Goal: Obtain resource: Download file/media

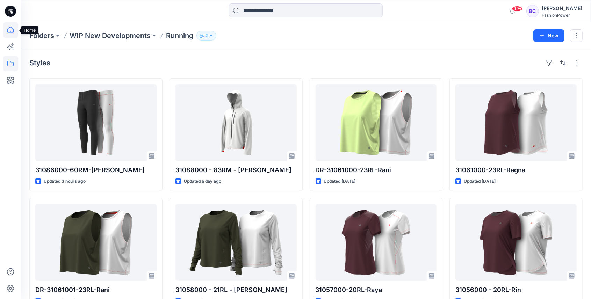
click at [14, 32] on icon at bounding box center [10, 29] width 15 height 15
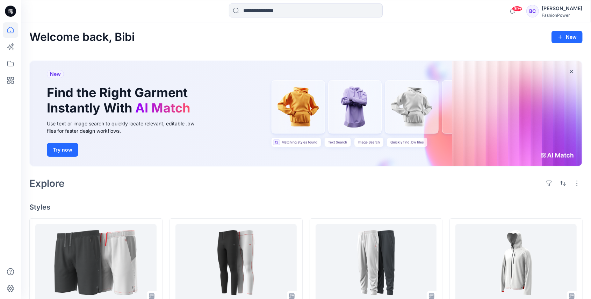
scroll to position [93, 0]
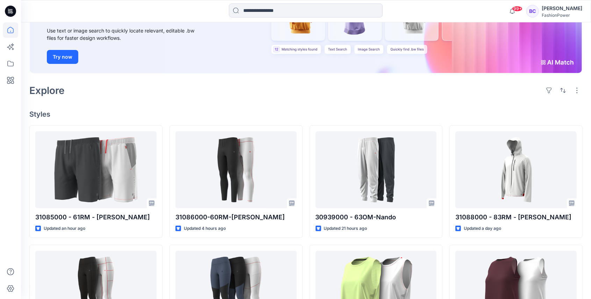
click at [145, 27] on div "Use text or image search to quickly locate relevant, editable .bw files for fas…" at bounding box center [125, 34] width 157 height 15
drag, startPoint x: 145, startPoint y: 27, endPoint x: 130, endPoint y: 49, distance: 26.6
drag, startPoint x: 130, startPoint y: 49, endPoint x: 106, endPoint y: 37, distance: 27.4
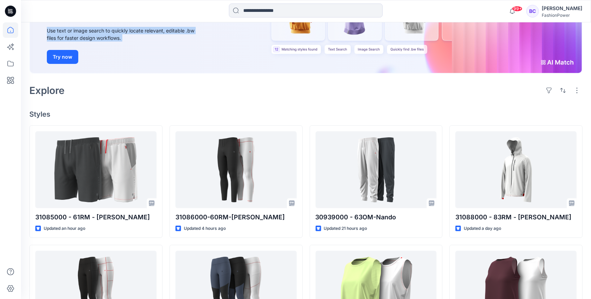
click at [106, 37] on div "Use text or image search to quickly locate relevant, editable .bw files for fas…" at bounding box center [125, 34] width 157 height 15
click at [105, 37] on div "Use text or image search to quickly locate relevant, editable .bw files for fas…" at bounding box center [125, 34] width 157 height 15
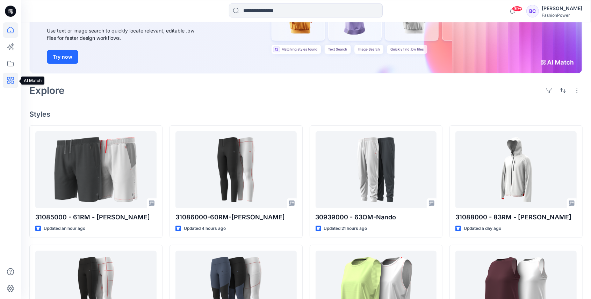
click at [9, 73] on icon at bounding box center [10, 80] width 15 height 15
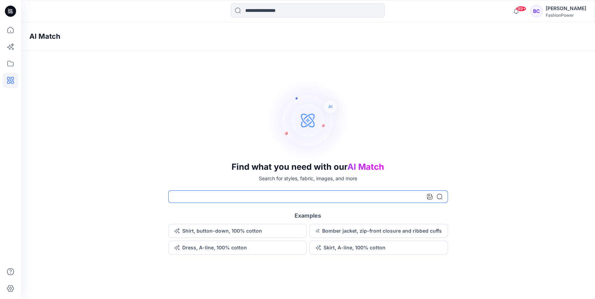
click at [238, 195] on input at bounding box center [308, 196] width 280 height 13
type input "**********"
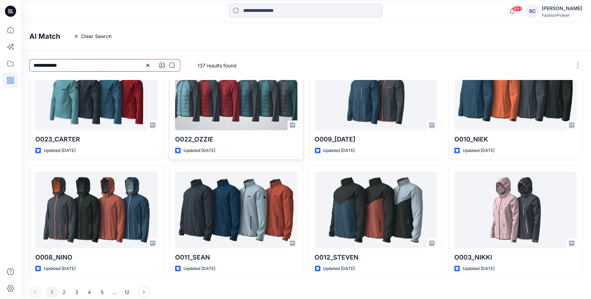
scroll to position [157, 0]
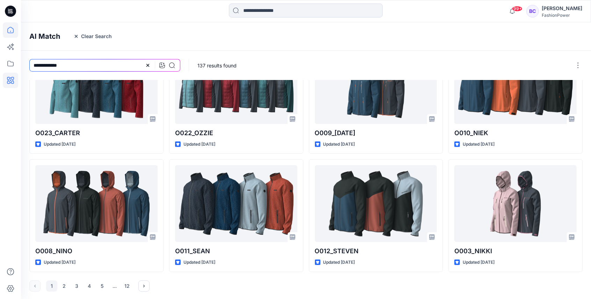
click at [13, 27] on icon at bounding box center [10, 29] width 15 height 15
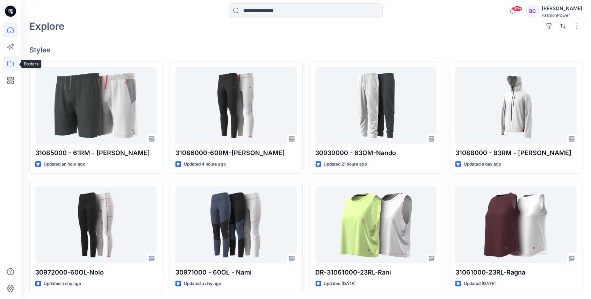
click at [8, 64] on icon at bounding box center [10, 63] width 15 height 15
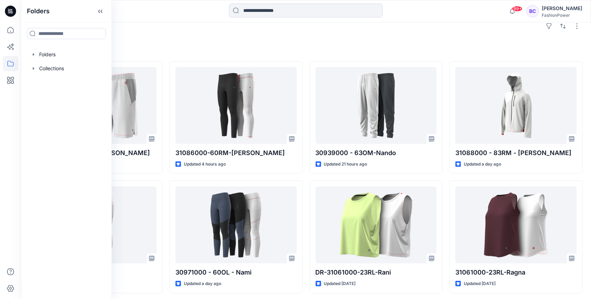
click at [8, 64] on icon at bounding box center [10, 63] width 15 height 15
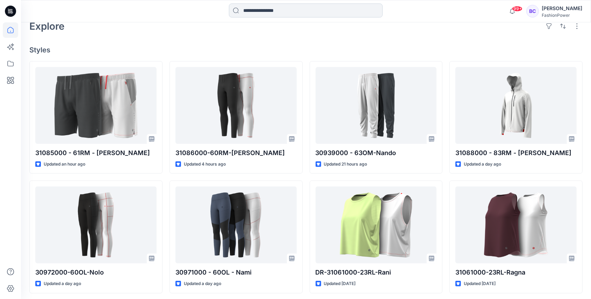
click at [290, 16] on input at bounding box center [306, 10] width 154 height 14
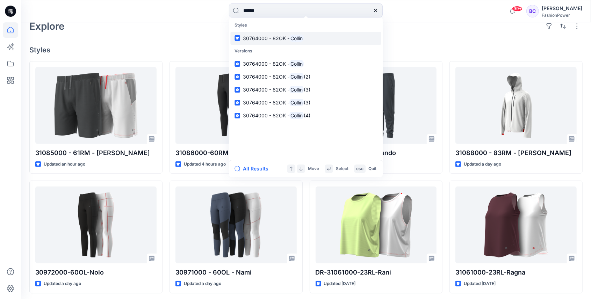
type input "******"
click at [289, 40] on span "30764000 - 82OK -" at bounding box center [266, 38] width 46 height 6
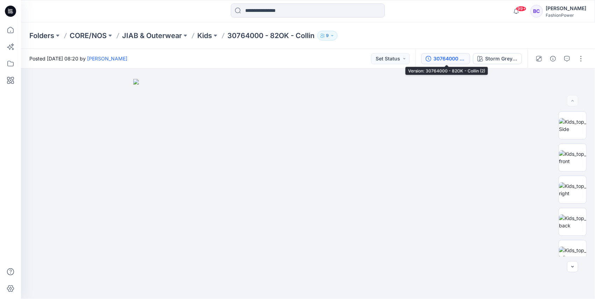
click at [452, 62] on div "30764000 - 82OK - Collin (2)" at bounding box center [449, 59] width 32 height 8
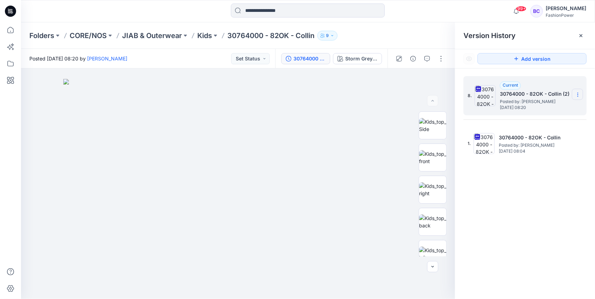
click at [579, 96] on icon at bounding box center [578, 95] width 6 height 6
click at [535, 110] on span "Download Source BW File" at bounding box center [542, 108] width 59 height 8
click at [252, 39] on p "30764000 - 82OK - Collin" at bounding box center [270, 36] width 87 height 10
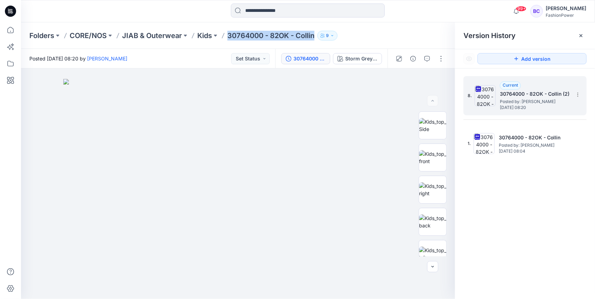
copy div "30764000 - 82OK - Collin 9"
click at [350, 132] on img at bounding box center [238, 189] width 350 height 220
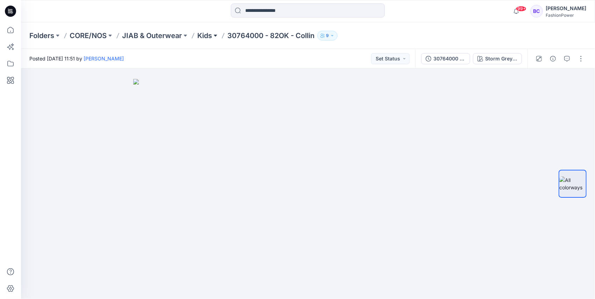
click at [216, 33] on button at bounding box center [215, 36] width 7 height 10
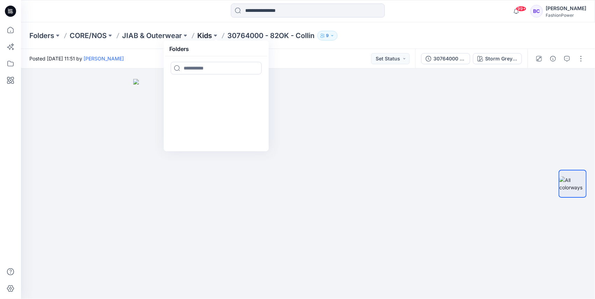
click at [210, 35] on p "Kids" at bounding box center [204, 36] width 15 height 10
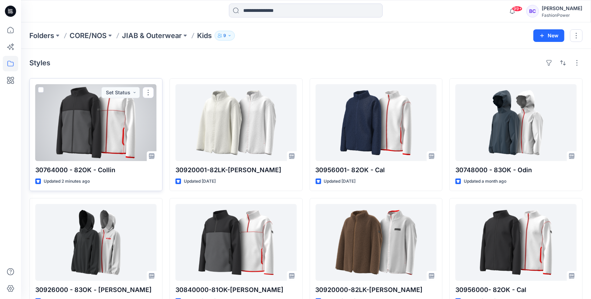
click at [78, 120] on div at bounding box center [95, 122] width 121 height 77
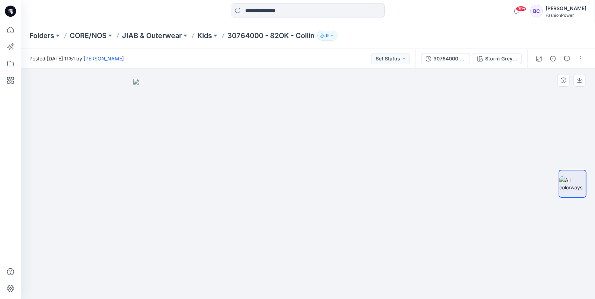
click at [358, 159] on img at bounding box center [308, 189] width 350 height 220
click at [15, 28] on icon at bounding box center [10, 29] width 15 height 15
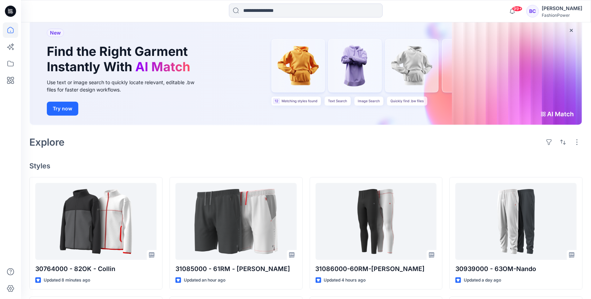
scroll to position [93, 0]
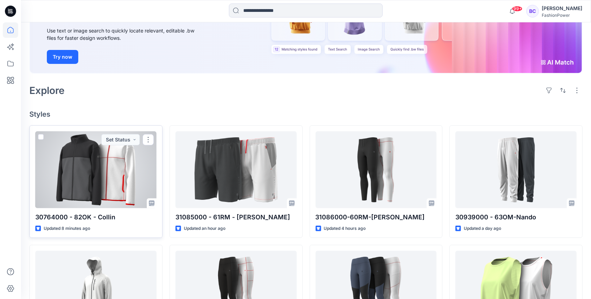
click at [120, 164] on div at bounding box center [95, 169] width 121 height 77
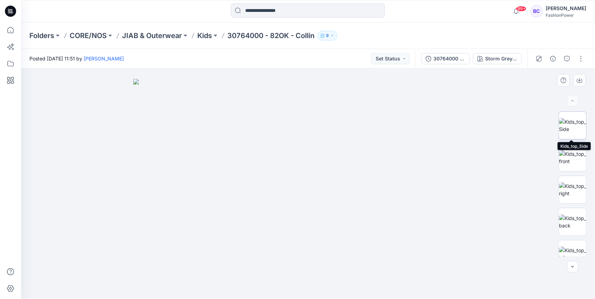
click at [575, 127] on img at bounding box center [572, 125] width 27 height 15
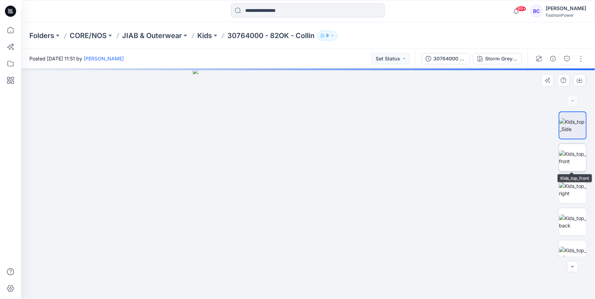
click at [575, 157] on img at bounding box center [572, 157] width 27 height 15
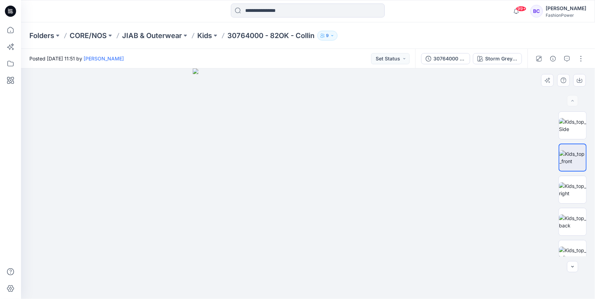
click at [283, 155] on img at bounding box center [308, 184] width 231 height 231
click at [581, 79] on icon "button" at bounding box center [579, 81] width 6 height 4
click at [574, 197] on img at bounding box center [572, 189] width 27 height 15
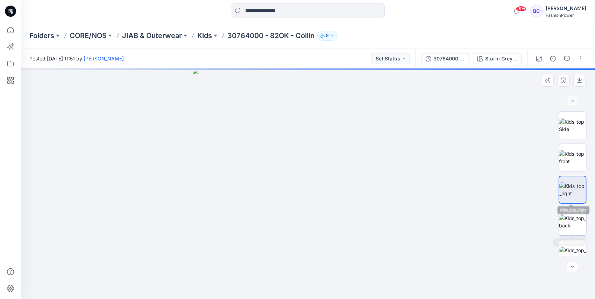
click at [572, 229] on img at bounding box center [572, 222] width 27 height 15
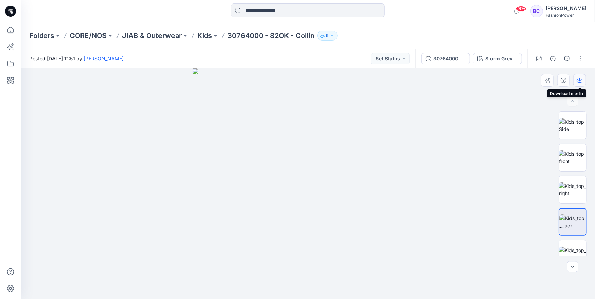
click at [583, 79] on button "button" at bounding box center [579, 80] width 13 height 13
click at [568, 162] on img at bounding box center [572, 157] width 27 height 15
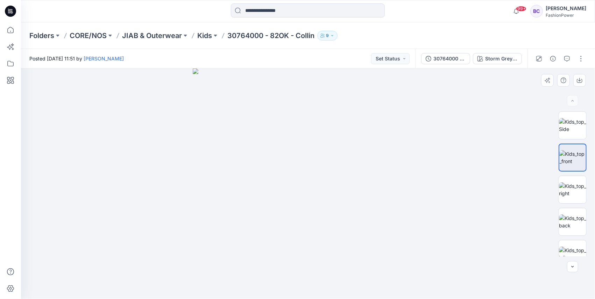
click at [573, 165] on img at bounding box center [572, 157] width 27 height 15
click at [563, 196] on img at bounding box center [572, 189] width 27 height 15
drag, startPoint x: 323, startPoint y: 170, endPoint x: 319, endPoint y: 185, distance: 15.1
click at [319, 185] on img at bounding box center [308, 184] width 231 height 231
drag, startPoint x: 282, startPoint y: 103, endPoint x: 313, endPoint y: 230, distance: 129.9
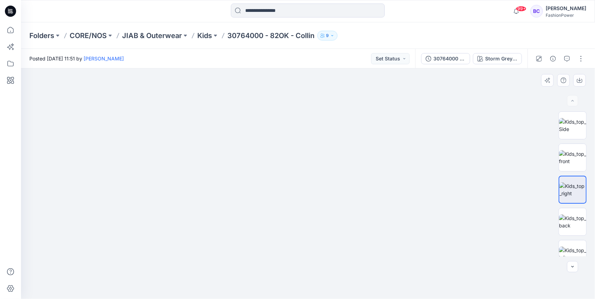
click at [292, 299] on html "99+ Notifications Guerline Kamp has updated 31085000 - 61RM - Rufus with 310850…" at bounding box center [297, 149] width 595 height 299
drag, startPoint x: 310, startPoint y: 91, endPoint x: 317, endPoint y: 128, distance: 37.2
click at [317, 152] on img at bounding box center [307, 162] width 536 height 273
click at [592, 135] on div at bounding box center [572, 183] width 45 height 145
click at [578, 131] on img at bounding box center [572, 125] width 27 height 15
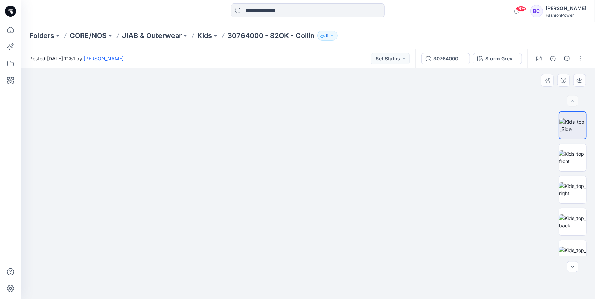
drag, startPoint x: 341, startPoint y: 126, endPoint x: 231, endPoint y: 256, distance: 170.1
click at [232, 256] on img at bounding box center [308, 118] width 498 height 362
drag, startPoint x: 303, startPoint y: 222, endPoint x: 279, endPoint y: 177, distance: 51.1
click at [279, 176] on img at bounding box center [308, 161] width 498 height 278
click at [566, 195] on img at bounding box center [572, 189] width 27 height 15
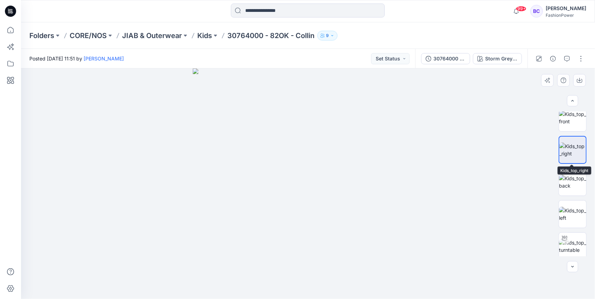
scroll to position [70, 0]
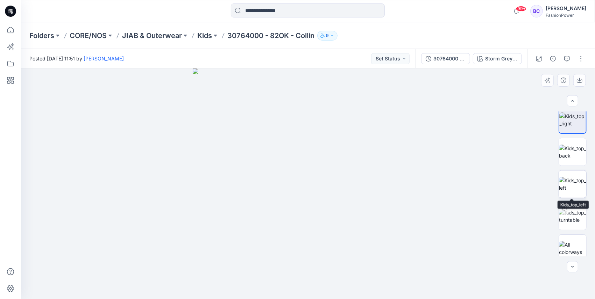
click at [574, 187] on img at bounding box center [572, 184] width 27 height 15
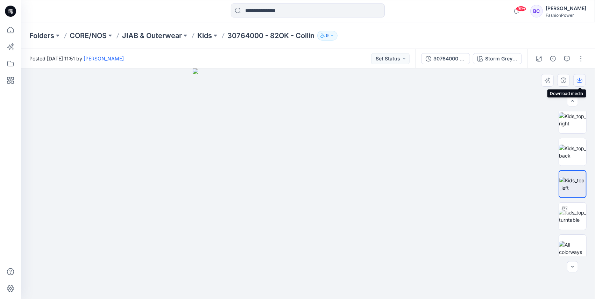
click at [581, 77] on button "button" at bounding box center [579, 80] width 13 height 13
click at [430, 212] on div at bounding box center [308, 184] width 574 height 231
click at [500, 59] on div "Storm Grey / Black Raven" at bounding box center [501, 59] width 32 height 8
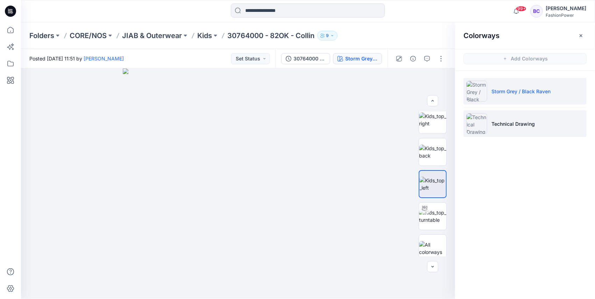
click at [521, 122] on p "Technical Drawing" at bounding box center [512, 123] width 43 height 7
click at [517, 120] on p "Technical Drawing" at bounding box center [512, 123] width 43 height 7
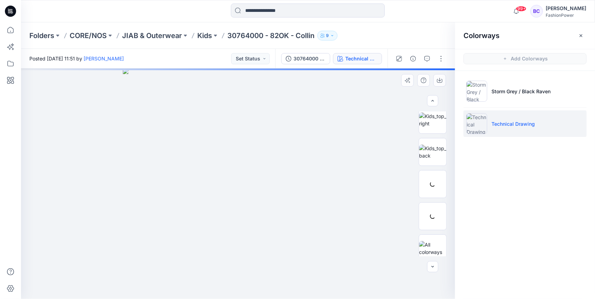
click at [245, 182] on img at bounding box center [238, 184] width 231 height 231
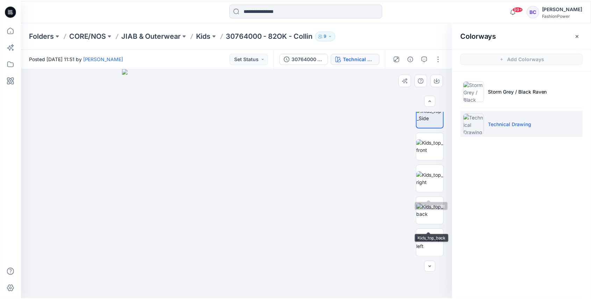
scroll to position [0, 0]
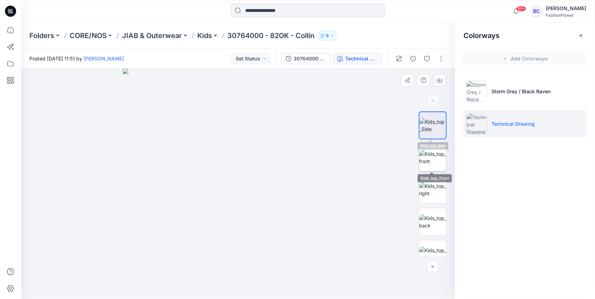
click at [432, 150] on img at bounding box center [432, 157] width 27 height 15
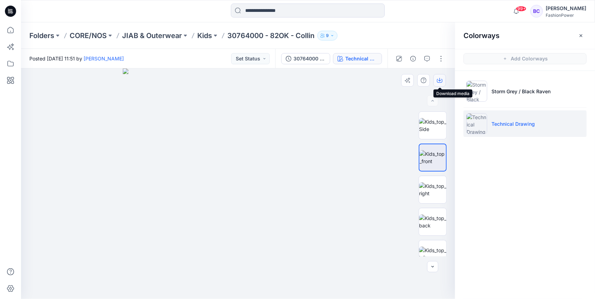
click at [441, 83] on icon "button" at bounding box center [440, 81] width 6 height 6
click at [437, 195] on img at bounding box center [432, 189] width 27 height 15
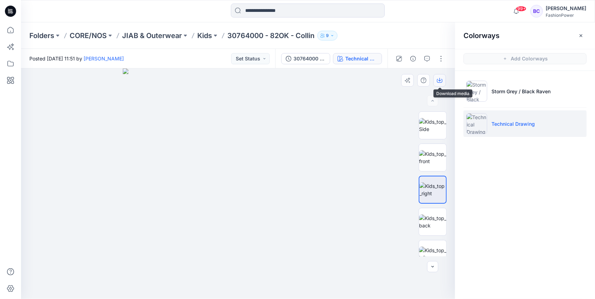
click at [442, 82] on icon "button" at bounding box center [440, 81] width 6 height 4
click at [441, 219] on img at bounding box center [432, 222] width 27 height 15
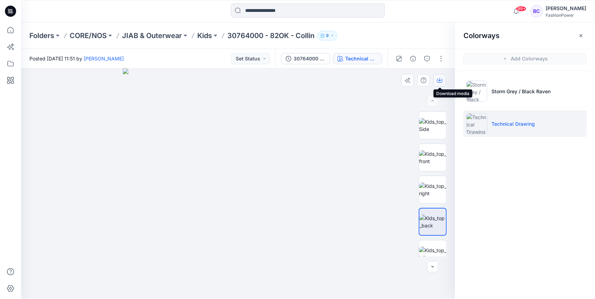
click at [442, 79] on button "button" at bounding box center [439, 80] width 13 height 13
drag, startPoint x: 431, startPoint y: 254, endPoint x: 431, endPoint y: 245, distance: 9.5
click at [431, 254] on img at bounding box center [432, 254] width 27 height 15
click at [439, 81] on icon "button" at bounding box center [440, 81] width 6 height 6
click at [194, 39] on div at bounding box center [193, 36] width 6 height 10
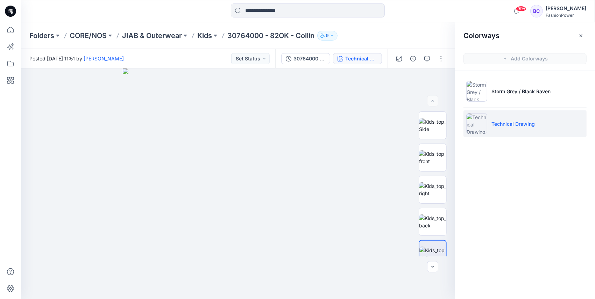
click at [196, 37] on div "Folders CORE/NOS JIAB & Outerwear Kids 30764000 - 82OK - Collin 9" at bounding box center [280, 36] width 502 height 10
click at [199, 36] on p "Kids" at bounding box center [204, 36] width 15 height 10
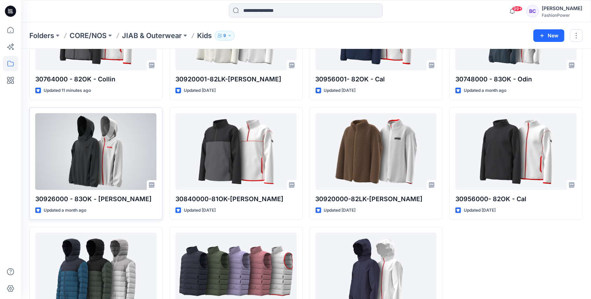
scroll to position [116, 0]
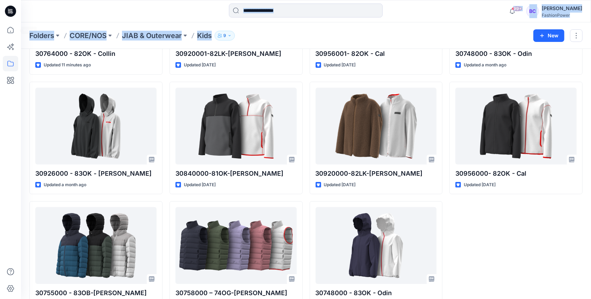
click at [0, 26] on html "99+ Notifications Guerline Kamp has updated 31085000 - 61RM - Rufus with 310850…" at bounding box center [295, 103] width 591 height 439
click at [9, 33] on icon at bounding box center [10, 29] width 15 height 15
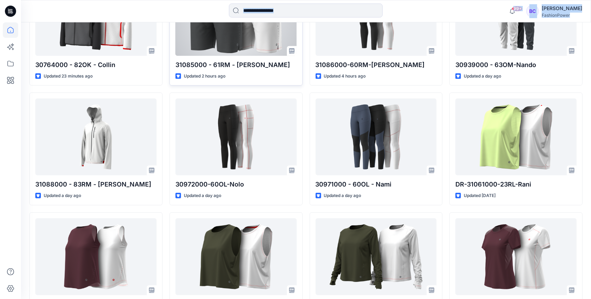
scroll to position [129, 0]
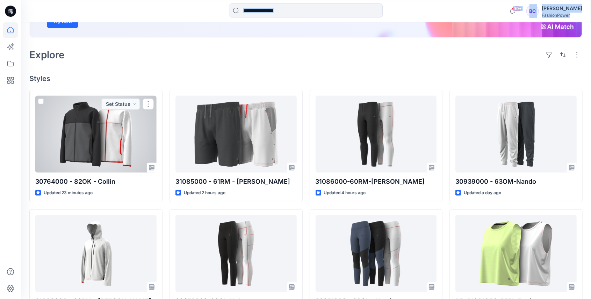
click at [141, 121] on div at bounding box center [95, 134] width 121 height 77
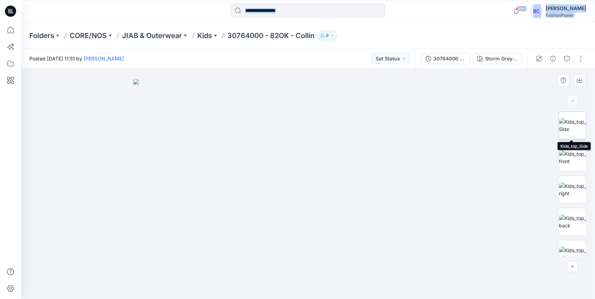
click at [579, 131] on img at bounding box center [572, 125] width 27 height 15
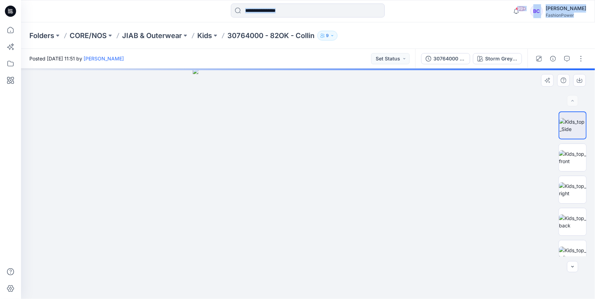
click at [283, 161] on img at bounding box center [308, 184] width 231 height 231
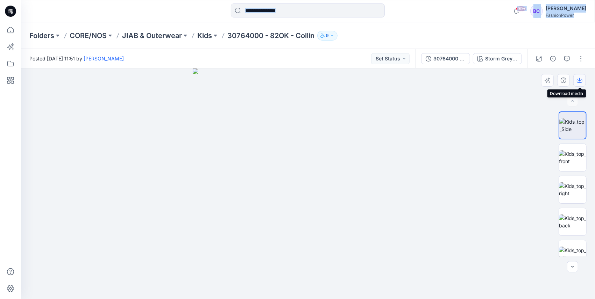
click at [579, 81] on icon "button" at bounding box center [579, 79] width 3 height 3
click at [200, 43] on div "Folders CORE/NOS JIAB & Outerwear Kids 30764000 - 82OK - Collin 9" at bounding box center [308, 35] width 574 height 27
click at [210, 33] on p "Kids" at bounding box center [204, 36] width 15 height 10
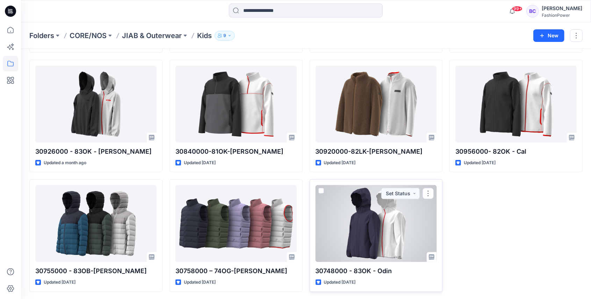
scroll to position [22, 0]
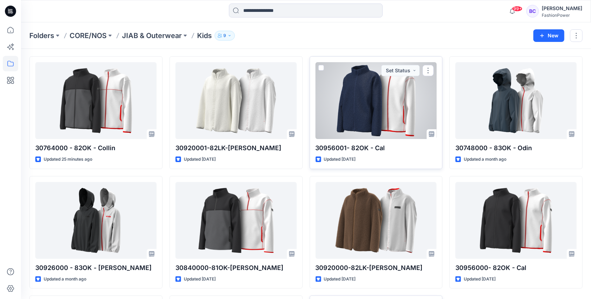
click at [374, 82] on div at bounding box center [376, 100] width 121 height 77
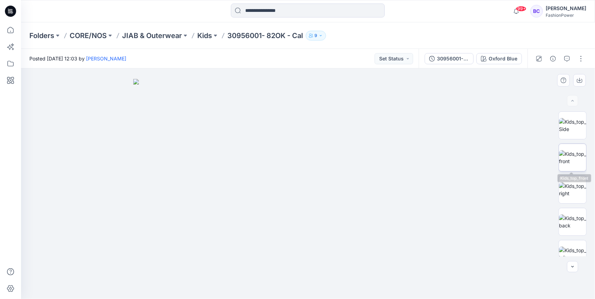
click at [572, 155] on img at bounding box center [572, 157] width 27 height 15
click at [581, 83] on button "button" at bounding box center [579, 80] width 13 height 13
click at [568, 197] on img at bounding box center [572, 189] width 27 height 15
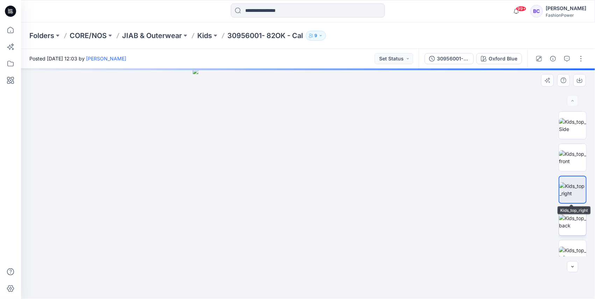
click at [568, 219] on img at bounding box center [572, 222] width 27 height 15
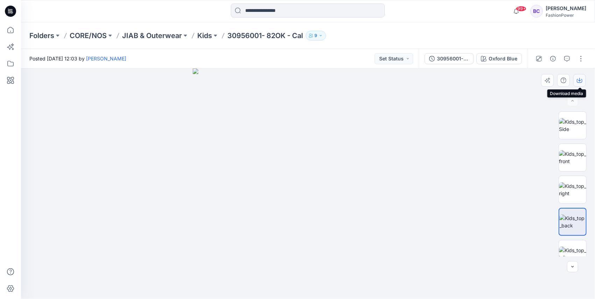
click at [575, 85] on button "button" at bounding box center [579, 80] width 13 height 13
click at [559, 247] on img at bounding box center [572, 254] width 27 height 15
click at [580, 82] on icon "button" at bounding box center [579, 81] width 6 height 6
click at [192, 29] on div "Folders CORE/NOS JIAB & Outerwear Kids 30956001- 82OK - Cal 9" at bounding box center [308, 35] width 574 height 27
click at [200, 41] on div "Folders CORE/NOS JIAB & Outerwear Kids 30956001- 82OK - Cal 9" at bounding box center [308, 35] width 574 height 27
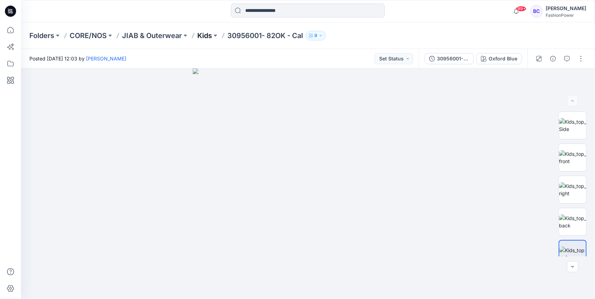
click at [206, 35] on p "Kids" at bounding box center [204, 36] width 15 height 10
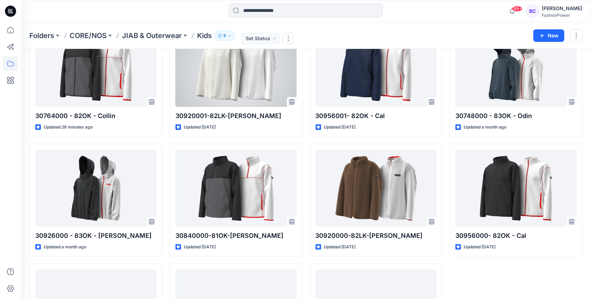
scroll to position [93, 0]
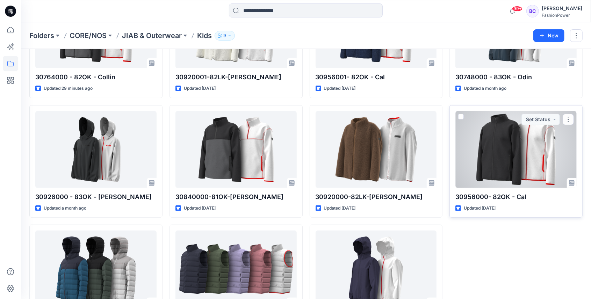
click at [482, 142] on div at bounding box center [515, 149] width 121 height 77
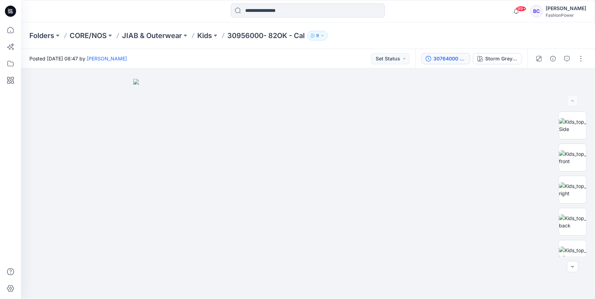
click at [445, 61] on div "30764000 - 82OK - Collin (4)" at bounding box center [449, 59] width 32 height 8
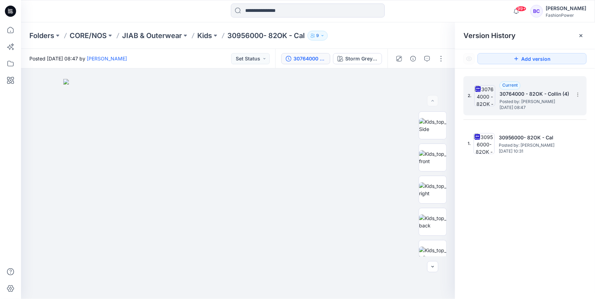
click at [583, 94] on div "2. Current 30764000 - 82OK - Collin (4) Posted by: Bibi Castelijns Tuesday, Aug…" at bounding box center [524, 95] width 123 height 39
click at [579, 95] on icon at bounding box center [578, 95] width 6 height 6
click at [558, 113] on div "Download Source BW File" at bounding box center [539, 108] width 81 height 14
click at [245, 36] on p "30956000- 82OK - Cal" at bounding box center [265, 36] width 77 height 10
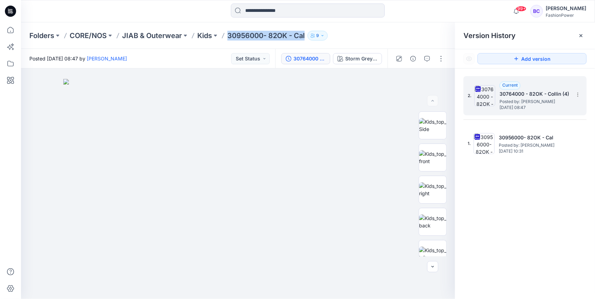
click at [245, 36] on p "30956000- 82OK - Cal" at bounding box center [265, 36] width 77 height 10
copy div "30956000- 82OK - Cal 9"
click at [206, 39] on p "Kids" at bounding box center [204, 36] width 15 height 10
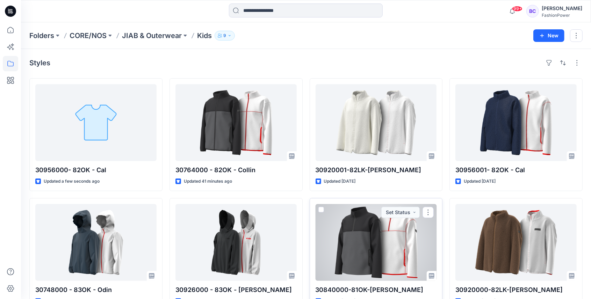
click at [363, 255] on div at bounding box center [376, 242] width 121 height 77
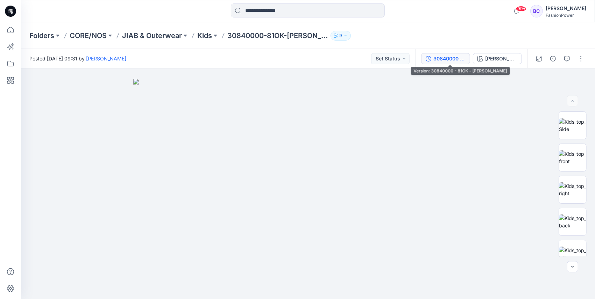
click at [454, 58] on div "30840000 - 81OK - [PERSON_NAME]" at bounding box center [449, 59] width 32 height 8
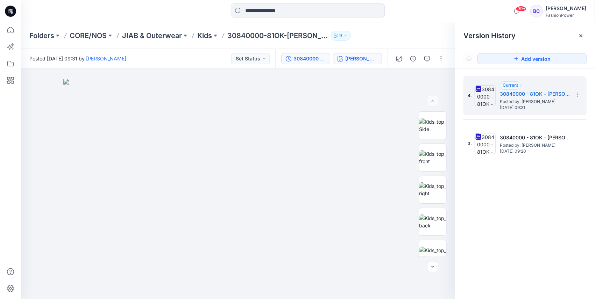
click at [370, 58] on div "[PERSON_NAME]" at bounding box center [361, 59] width 32 height 8
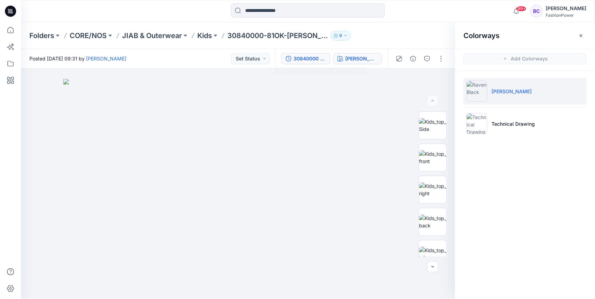
click at [309, 57] on div "30840000 - 81OK - [PERSON_NAME]" at bounding box center [309, 59] width 32 height 8
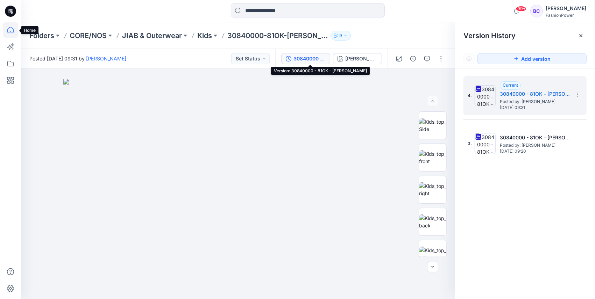
click at [7, 31] on icon at bounding box center [10, 29] width 15 height 15
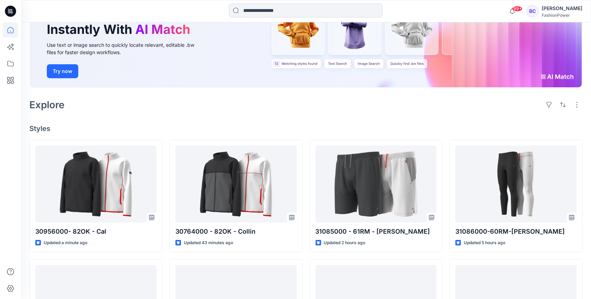
scroll to position [140, 0]
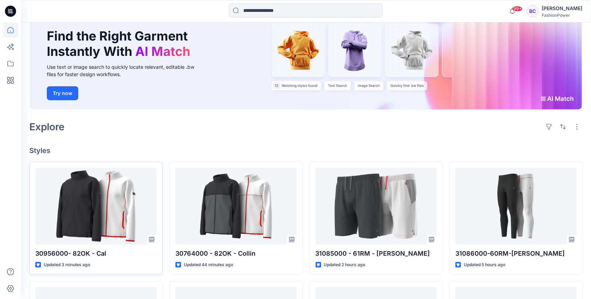
scroll to position [93, 0]
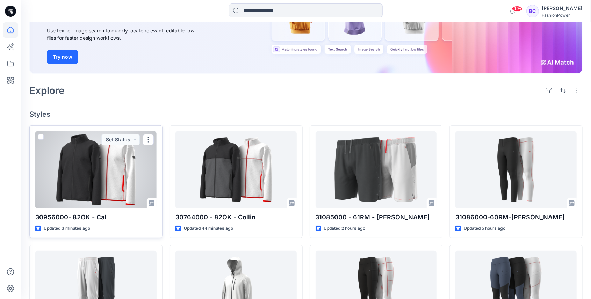
click at [117, 172] on div at bounding box center [95, 169] width 121 height 77
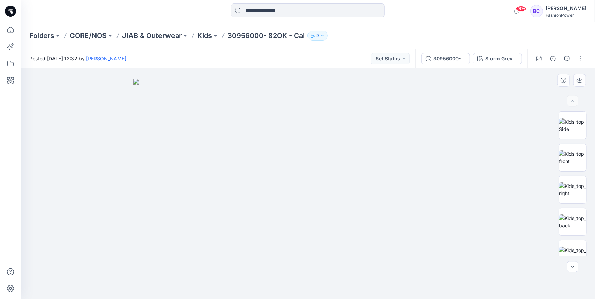
click at [235, 140] on img at bounding box center [308, 189] width 350 height 220
click at [576, 160] on img at bounding box center [572, 157] width 27 height 15
click at [582, 81] on icon "button" at bounding box center [579, 81] width 6 height 4
click at [569, 197] on img at bounding box center [572, 189] width 27 height 15
click at [563, 207] on div at bounding box center [572, 183] width 28 height 145
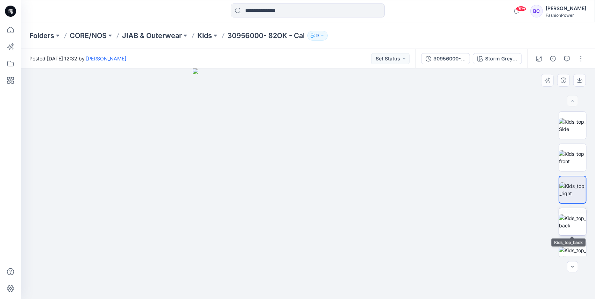
click at [571, 222] on img at bounding box center [572, 222] width 27 height 15
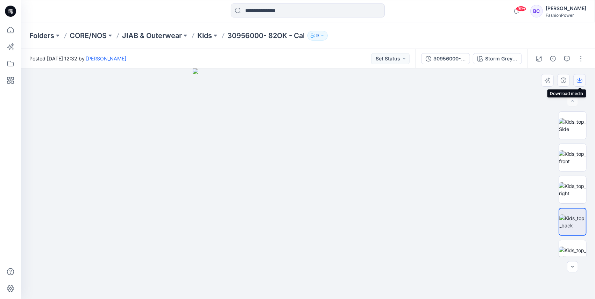
click at [577, 80] on icon "button" at bounding box center [579, 81] width 6 height 4
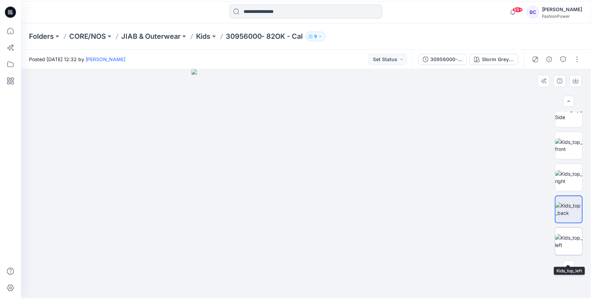
scroll to position [23, 0]
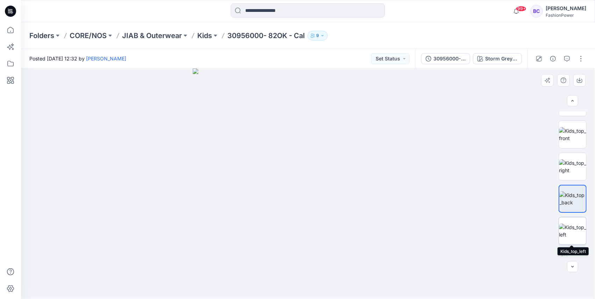
click at [567, 238] on img at bounding box center [572, 231] width 27 height 15
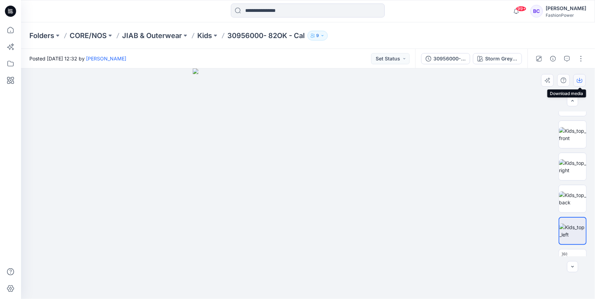
click at [580, 78] on icon "button" at bounding box center [579, 81] width 6 height 6
click at [444, 101] on div at bounding box center [308, 184] width 574 height 231
click at [505, 55] on button "Storm Grey / Black Raven" at bounding box center [497, 58] width 49 height 11
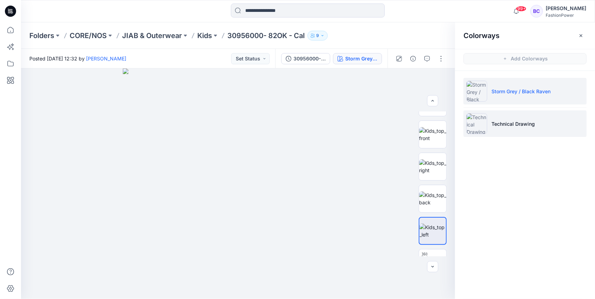
click at [521, 114] on li "Technical Drawing" at bounding box center [524, 123] width 123 height 27
click at [528, 122] on p "Technical Drawing" at bounding box center [512, 123] width 43 height 7
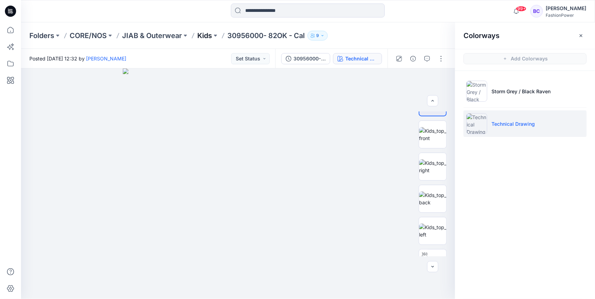
click at [207, 35] on p "Kids" at bounding box center [204, 36] width 15 height 10
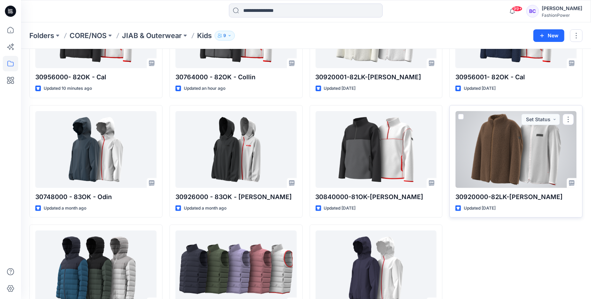
scroll to position [138, 0]
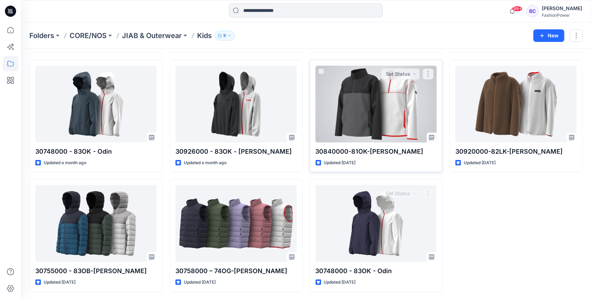
click at [384, 113] on div at bounding box center [376, 104] width 121 height 77
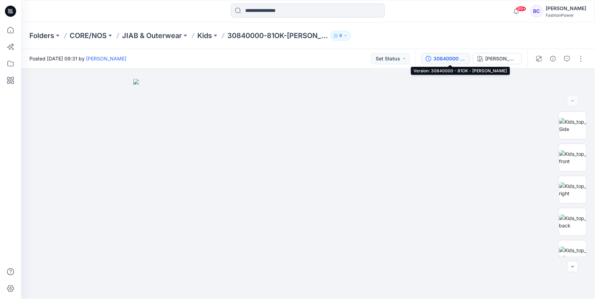
click at [447, 55] on div "30840000 - 81OK - [PERSON_NAME]" at bounding box center [449, 59] width 32 height 8
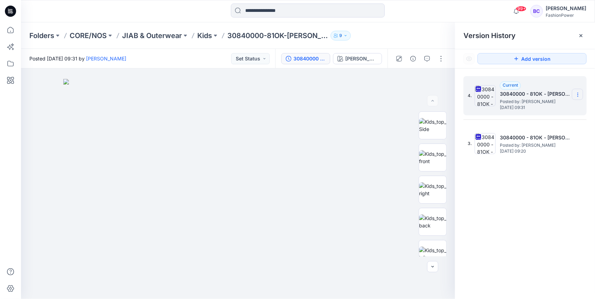
click at [579, 93] on icon at bounding box center [578, 95] width 6 height 6
click at [561, 111] on span "Download Source BW File" at bounding box center [542, 108] width 59 height 8
click at [205, 38] on p "Kids" at bounding box center [204, 36] width 15 height 10
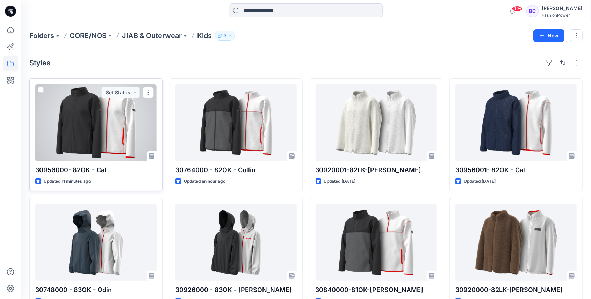
click at [109, 129] on div at bounding box center [95, 122] width 121 height 77
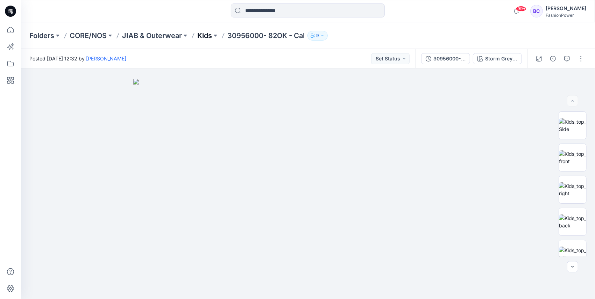
click at [202, 36] on p "Kids" at bounding box center [204, 36] width 15 height 10
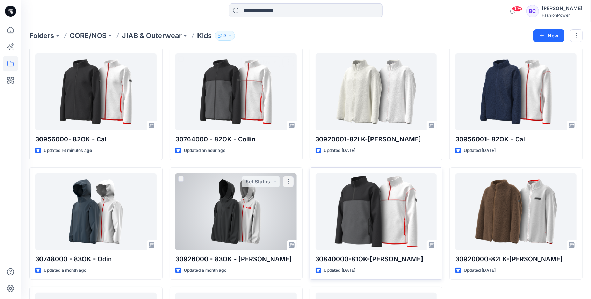
scroll to position [93, 0]
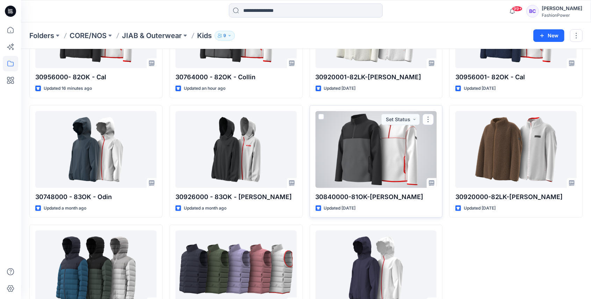
click at [333, 198] on p "30840000-81OK-[PERSON_NAME]" at bounding box center [376, 197] width 121 height 10
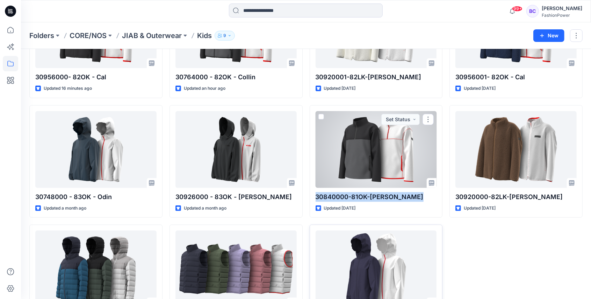
copy div "30840000-81OK-[PERSON_NAME]"
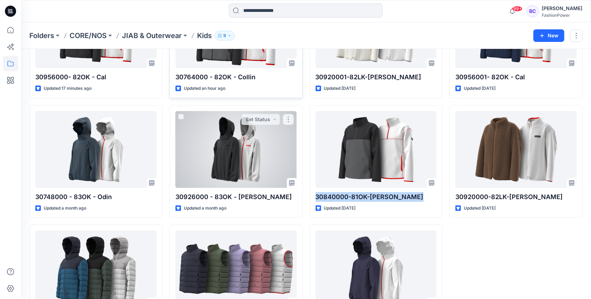
scroll to position [0, 0]
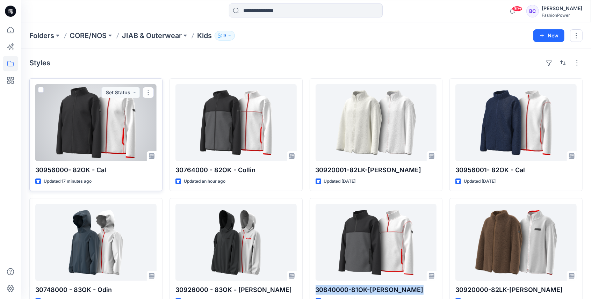
click at [86, 120] on div at bounding box center [95, 122] width 121 height 77
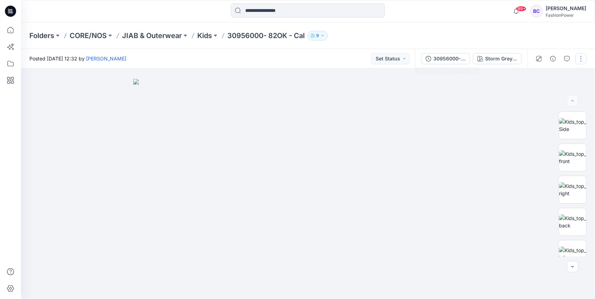
click at [446, 58] on div "30956000- 82OK - Cal" at bounding box center [449, 59] width 32 height 8
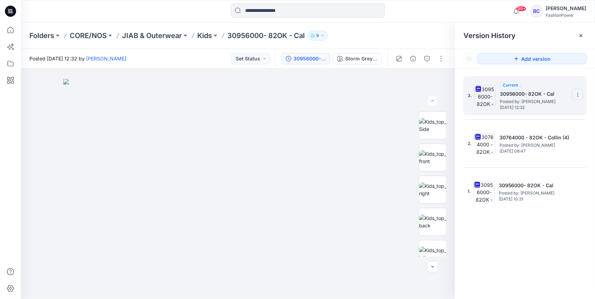
click at [582, 92] on div "3. Current 30956000- 82OK - Cal Posted by: Bibi Castelijns Tuesday, September 3…" at bounding box center [524, 95] width 123 height 39
drag, startPoint x: 582, startPoint y: 92, endPoint x: 576, endPoint y: 94, distance: 6.9
click at [576, 94] on icon at bounding box center [578, 95] width 6 height 6
click at [562, 110] on span "Download Source BW File" at bounding box center [542, 108] width 59 height 8
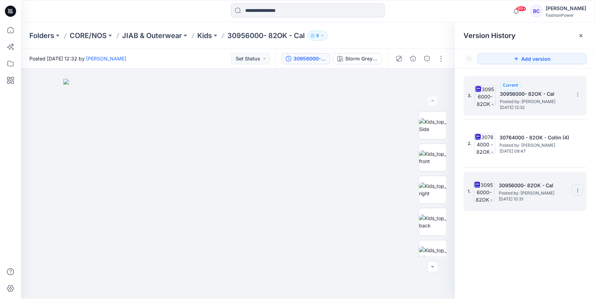
click at [576, 189] on icon at bounding box center [578, 191] width 6 height 6
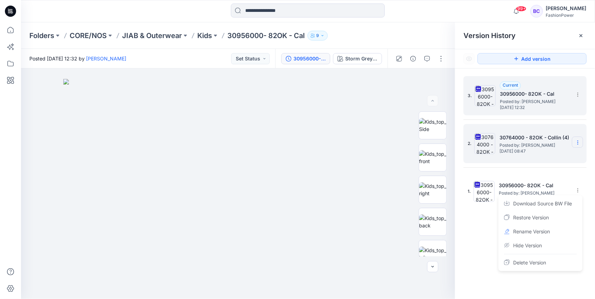
click at [577, 143] on icon at bounding box center [578, 143] width 6 height 6
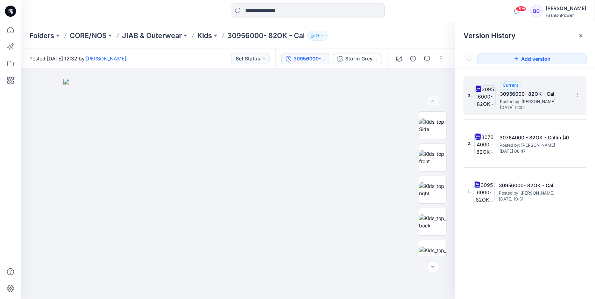
click at [506, 285] on div "3. Current 30956000- 82OK - Cal Posted by: Bibi Castelijns Tuesday, September 3…" at bounding box center [525, 189] width 140 height 241
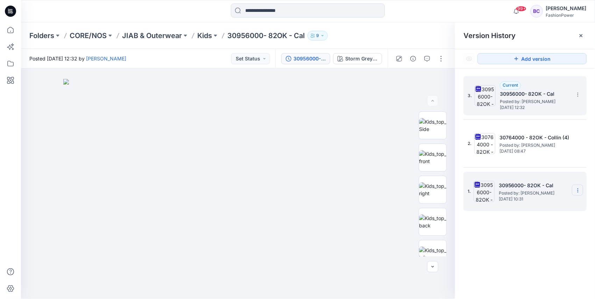
click at [577, 188] on icon at bounding box center [578, 191] width 6 height 6
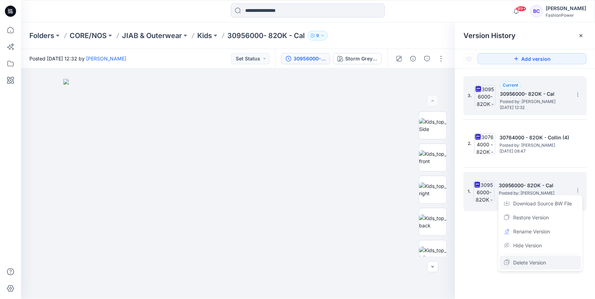
click at [524, 260] on span "Delete Version" at bounding box center [529, 263] width 33 height 8
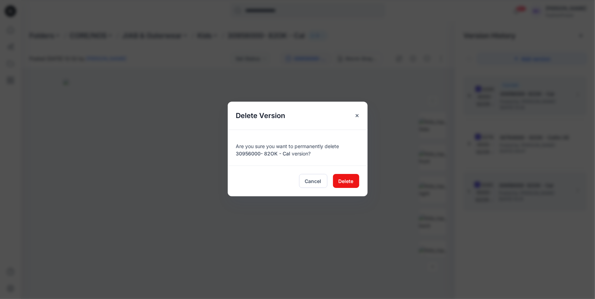
click at [329, 184] on div "Cancel Delete" at bounding box center [298, 181] width 140 height 31
click at [338, 181] on button "Delete" at bounding box center [346, 181] width 26 height 14
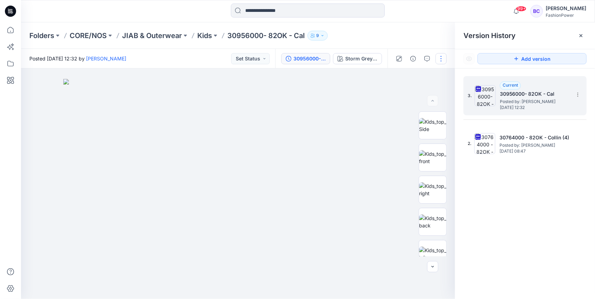
drag, startPoint x: 542, startPoint y: 0, endPoint x: 437, endPoint y: 58, distance: 120.3
click at [437, 58] on button "button" at bounding box center [440, 58] width 11 height 11
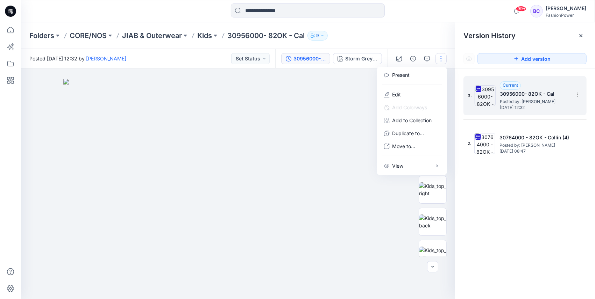
drag, startPoint x: 550, startPoint y: 2, endPoint x: 445, endPoint y: 34, distance: 110.7
click at [444, 28] on div "Folders CORE/NOS JIAB & Outerwear Kids 30956000- 82OK - Cal 9" at bounding box center [308, 35] width 574 height 27
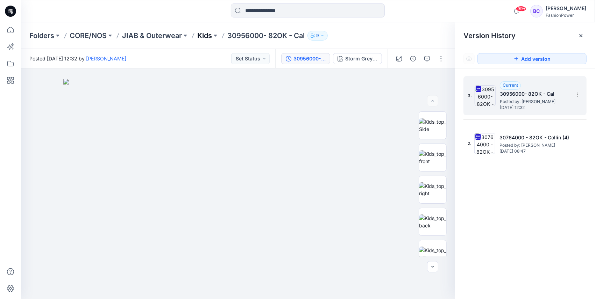
click at [202, 40] on p "Kids" at bounding box center [204, 36] width 15 height 10
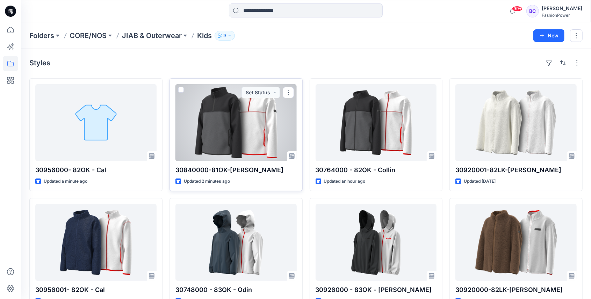
click at [245, 117] on div at bounding box center [235, 122] width 121 height 77
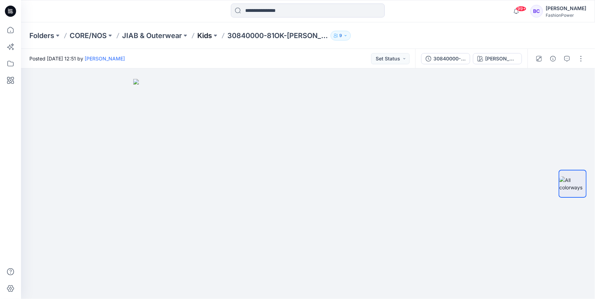
click at [200, 36] on p "Kids" at bounding box center [204, 36] width 15 height 10
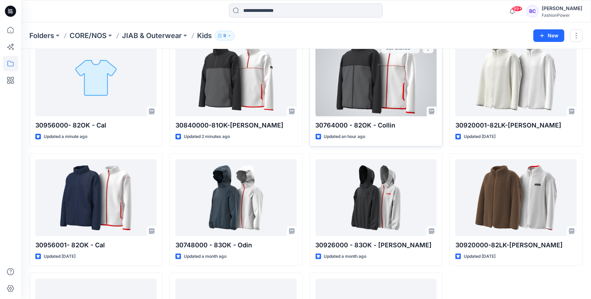
scroll to position [116, 0]
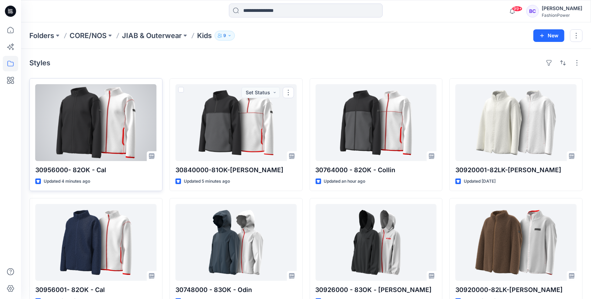
click at [78, 132] on div at bounding box center [95, 122] width 121 height 77
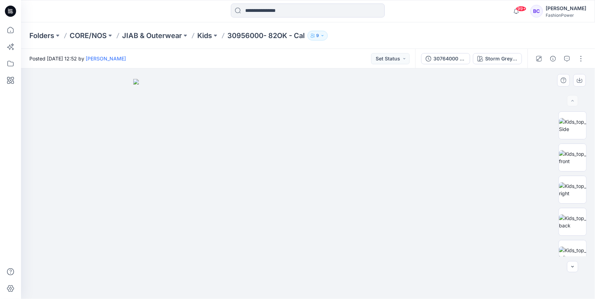
click at [330, 128] on img at bounding box center [308, 189] width 350 height 220
click at [584, 128] on img at bounding box center [572, 125] width 27 height 15
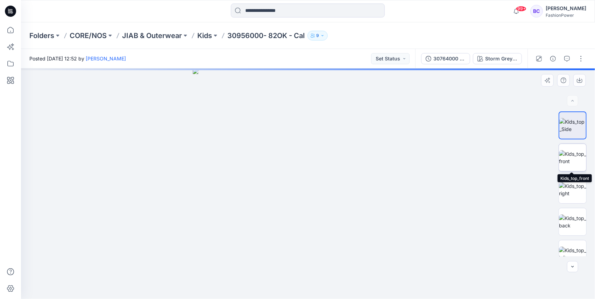
click at [566, 153] on img at bounding box center [572, 157] width 27 height 15
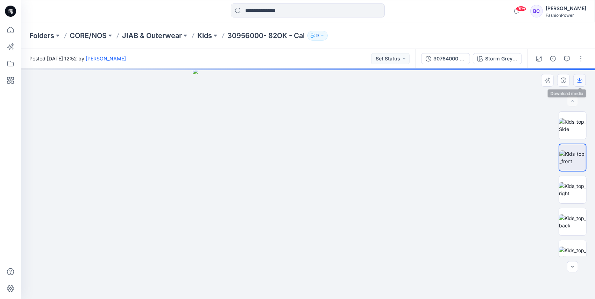
click at [582, 80] on icon "button" at bounding box center [579, 81] width 6 height 4
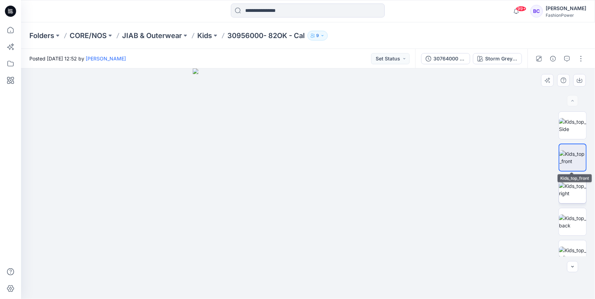
click at [560, 185] on img at bounding box center [572, 189] width 27 height 15
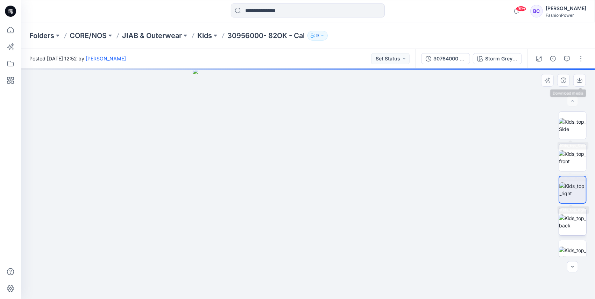
click at [583, 215] on img at bounding box center [572, 222] width 27 height 15
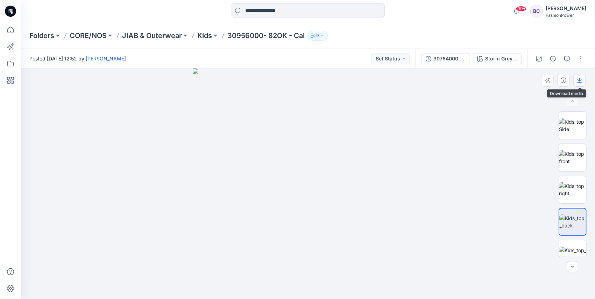
click at [582, 80] on icon "button" at bounding box center [579, 81] width 6 height 4
drag, startPoint x: 574, startPoint y: 245, endPoint x: 571, endPoint y: 233, distance: 12.9
click at [574, 247] on img at bounding box center [572, 254] width 27 height 15
click at [582, 80] on button "button" at bounding box center [579, 80] width 13 height 13
click at [434, 52] on div "30764000 - 82OK - Collin (2) Storm Grey / Black Raven" at bounding box center [471, 59] width 112 height 20
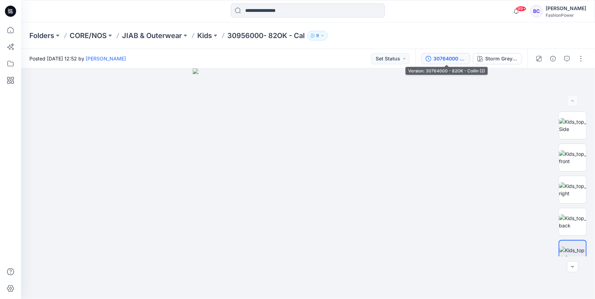
click at [435, 57] on div "30764000 - 82OK - Collin (2)" at bounding box center [449, 59] width 32 height 8
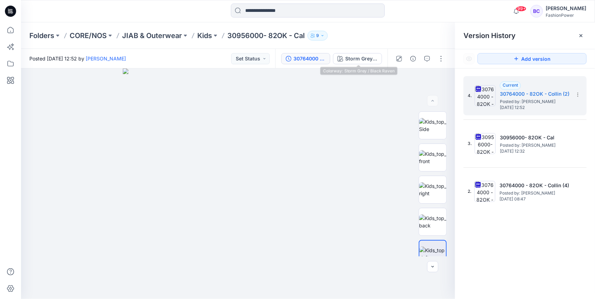
click at [348, 52] on div "30764000 - 82OK - Collin (2) Storm Grey / Black Raven" at bounding box center [331, 59] width 112 height 20
click at [354, 59] on div "Storm Grey / Black Raven" at bounding box center [361, 59] width 32 height 8
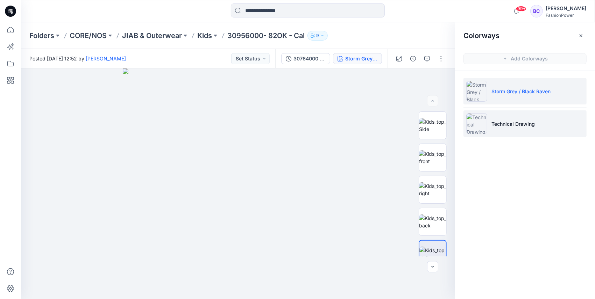
click at [533, 117] on li "Technical Drawing" at bounding box center [524, 123] width 123 height 27
drag, startPoint x: 492, startPoint y: 137, endPoint x: 500, endPoint y: 129, distance: 11.6
click at [494, 136] on ul "Storm Grey / Black Raven Technical Drawing" at bounding box center [525, 107] width 140 height 73
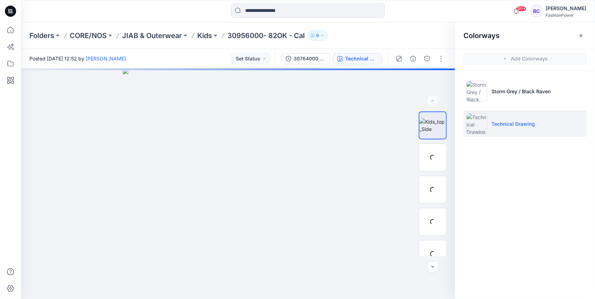
click at [513, 119] on li "Technical Drawing" at bounding box center [524, 123] width 123 height 27
click at [211, 150] on img at bounding box center [238, 184] width 231 height 231
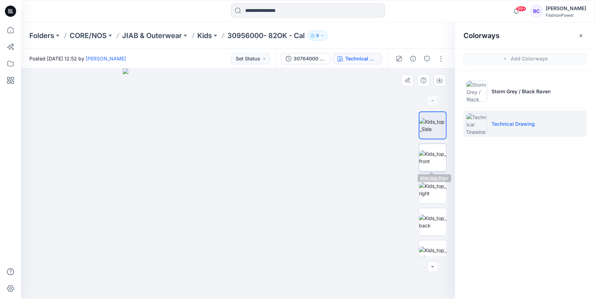
click at [432, 150] on img at bounding box center [432, 157] width 27 height 15
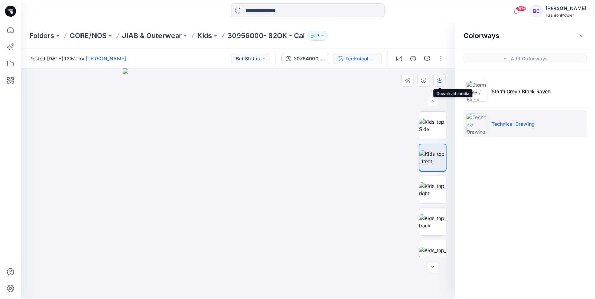
click at [442, 79] on button "button" at bounding box center [439, 80] width 13 height 13
click at [440, 191] on img at bounding box center [432, 189] width 27 height 15
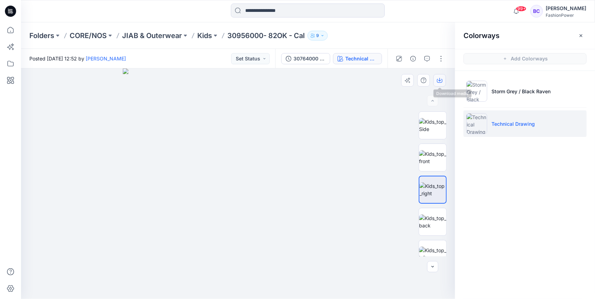
click at [440, 80] on icon "button" at bounding box center [439, 79] width 3 height 3
drag, startPoint x: 437, startPoint y: 217, endPoint x: 434, endPoint y: 129, distance: 88.1
click at [437, 217] on img at bounding box center [432, 222] width 27 height 15
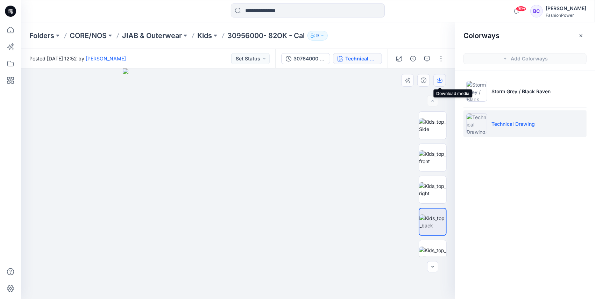
click at [439, 79] on icon "button" at bounding box center [440, 81] width 6 height 6
click at [429, 247] on img at bounding box center [432, 254] width 27 height 15
click at [436, 82] on button "button" at bounding box center [439, 80] width 13 height 13
click at [213, 35] on button at bounding box center [215, 36] width 7 height 10
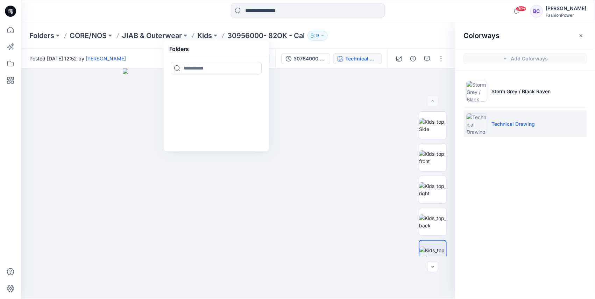
click at [195, 39] on div at bounding box center [193, 36] width 6 height 10
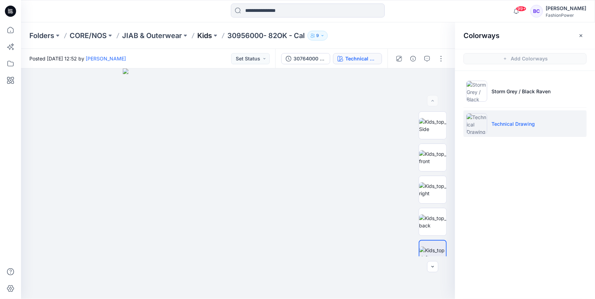
click at [202, 36] on p "Kids" at bounding box center [204, 36] width 15 height 10
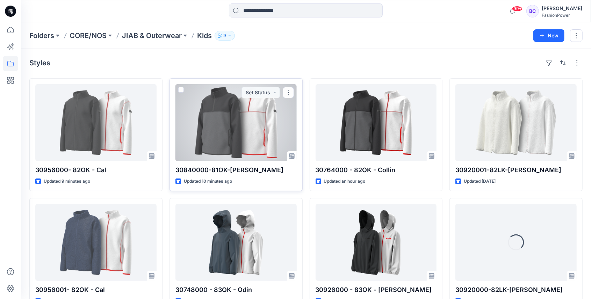
click at [264, 155] on div at bounding box center [235, 122] width 121 height 77
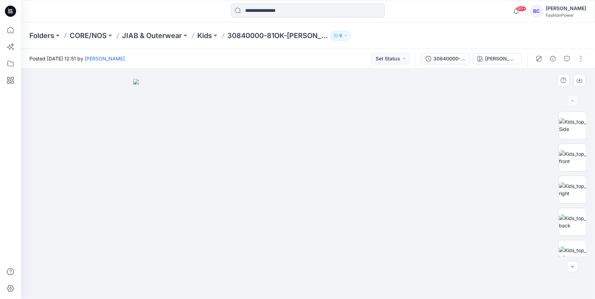
click at [196, 164] on img at bounding box center [308, 189] width 350 height 220
click at [405, 166] on img at bounding box center [308, 189] width 350 height 220
click at [465, 123] on img at bounding box center [308, 189] width 350 height 220
click at [565, 163] on img at bounding box center [572, 157] width 27 height 15
drag, startPoint x: 362, startPoint y: 110, endPoint x: 352, endPoint y: 94, distance: 19.0
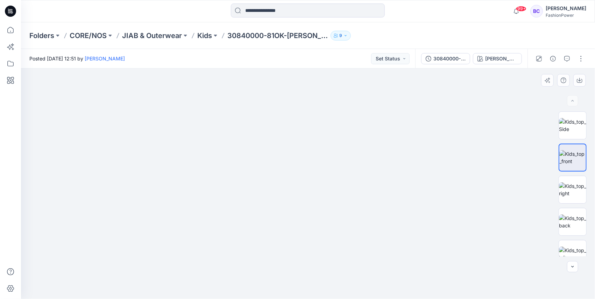
click at [294, 137] on img at bounding box center [308, 131] width 460 height 335
click at [577, 79] on icon "button" at bounding box center [579, 81] width 6 height 4
click at [565, 197] on img at bounding box center [572, 189] width 27 height 15
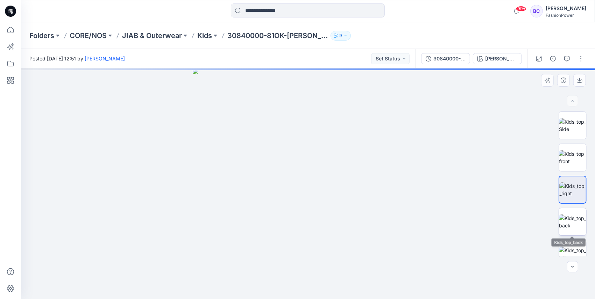
click at [568, 225] on img at bounding box center [572, 222] width 27 height 15
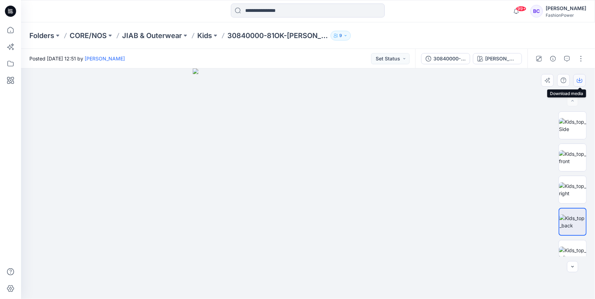
click at [576, 79] on icon "button" at bounding box center [579, 81] width 6 height 6
click at [578, 247] on img at bounding box center [572, 254] width 27 height 15
click at [580, 79] on icon "button" at bounding box center [579, 81] width 6 height 6
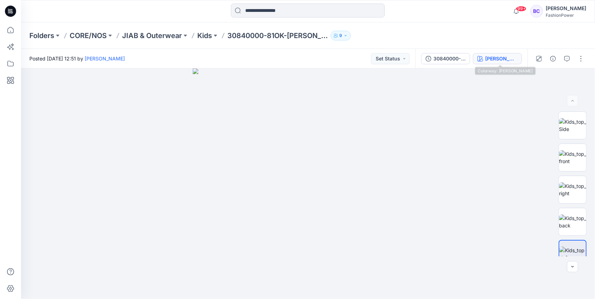
click at [480, 62] on button "[PERSON_NAME]" at bounding box center [497, 58] width 49 height 11
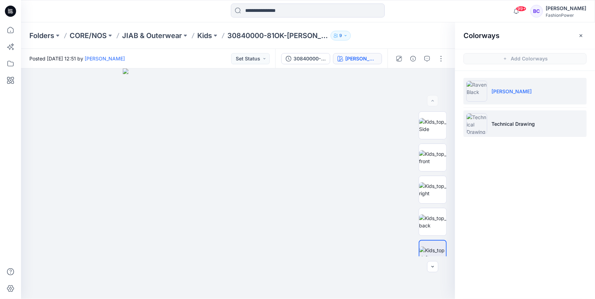
click at [498, 118] on li "Technical Drawing" at bounding box center [524, 123] width 123 height 27
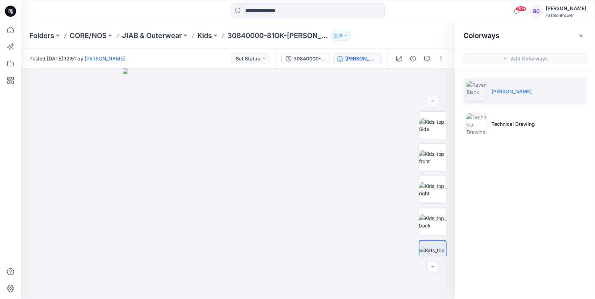
click at [541, 109] on ul "[PERSON_NAME] Technical Drawing" at bounding box center [525, 107] width 140 height 73
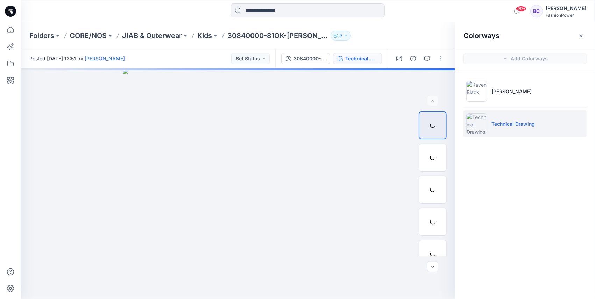
click at [540, 116] on li "Technical Drawing" at bounding box center [524, 123] width 123 height 27
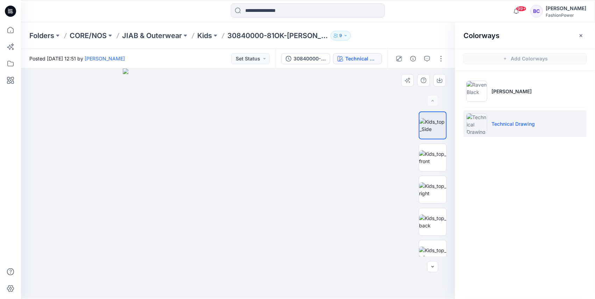
click at [268, 132] on img at bounding box center [238, 184] width 231 height 231
drag, startPoint x: 438, startPoint y: 149, endPoint x: 435, endPoint y: 143, distance: 6.3
click at [438, 150] on img at bounding box center [432, 157] width 27 height 15
click at [440, 79] on icon "button" at bounding box center [440, 81] width 6 height 6
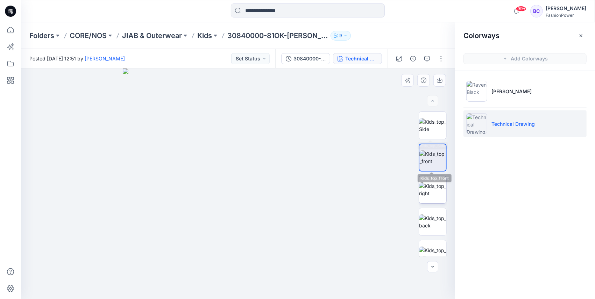
click at [432, 182] on img at bounding box center [432, 189] width 27 height 15
drag, startPoint x: 432, startPoint y: 176, endPoint x: 386, endPoint y: 150, distance: 53.4
click at [357, 194] on div at bounding box center [238, 184] width 434 height 231
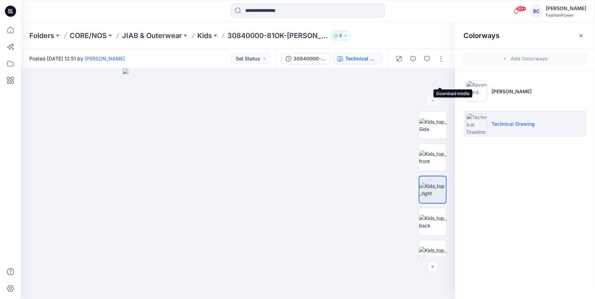
click at [0, 0] on button "button" at bounding box center [0, 0] width 0 height 0
drag, startPoint x: 441, startPoint y: 214, endPoint x: 449, endPoint y: 136, distance: 78.4
click at [441, 215] on img at bounding box center [432, 222] width 27 height 15
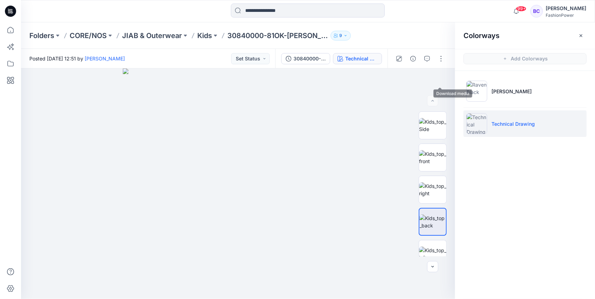
click at [0, 0] on icon "button" at bounding box center [0, 0] width 0 height 0
click at [426, 252] on img at bounding box center [432, 254] width 27 height 15
click at [0, 0] on icon "button" at bounding box center [0, 0] width 0 height 0
drag, startPoint x: 250, startPoint y: 188, endPoint x: 247, endPoint y: 214, distance: 25.8
click at [247, 214] on img at bounding box center [237, 165] width 460 height 268
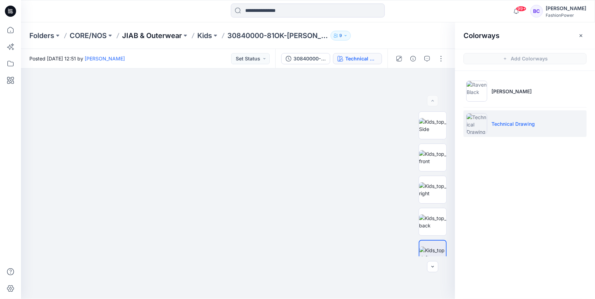
click at [168, 40] on p "JIAB & Outerwear" at bounding box center [152, 36] width 60 height 10
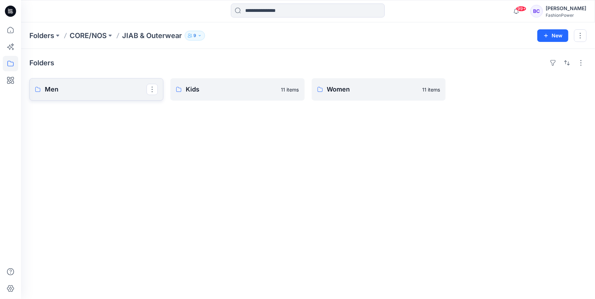
click at [102, 97] on link "Men" at bounding box center [96, 89] width 134 height 22
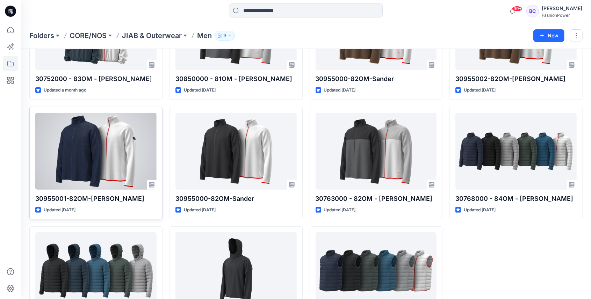
scroll to position [138, 0]
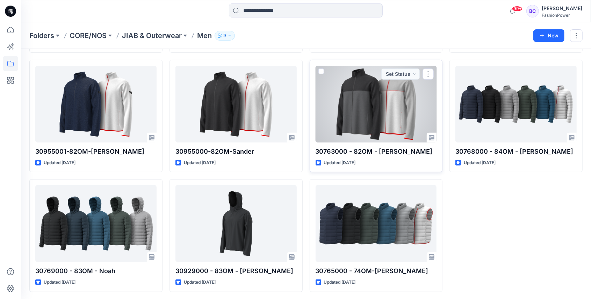
click at [345, 118] on div at bounding box center [376, 104] width 121 height 77
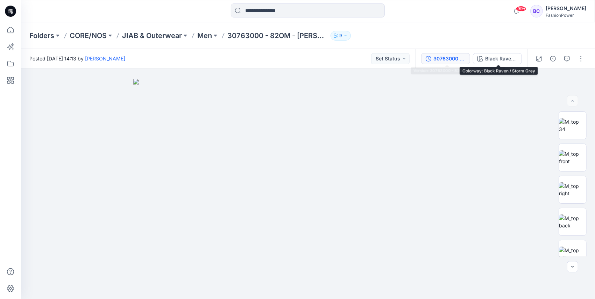
click at [447, 57] on div "30763000 - 82OM - [PERSON_NAME]" at bounding box center [449, 59] width 32 height 8
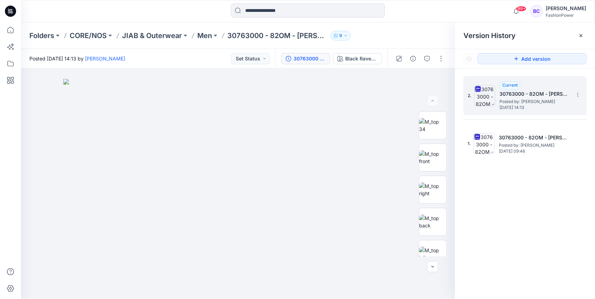
click at [570, 92] on div "2. Current 30763000 - 82OM - Simon Posted by: [PERSON_NAME] [DATE] 14:13" at bounding box center [519, 96] width 105 height 34
click at [575, 94] on icon at bounding box center [578, 95] width 6 height 6
click at [556, 106] on span "Download Source BW File" at bounding box center [542, 108] width 59 height 8
click at [216, 40] on button at bounding box center [215, 36] width 7 height 10
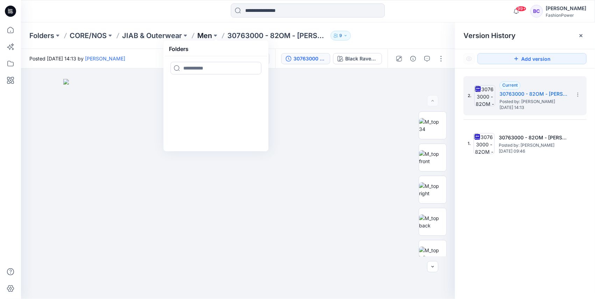
click at [210, 36] on p "Men" at bounding box center [204, 36] width 15 height 10
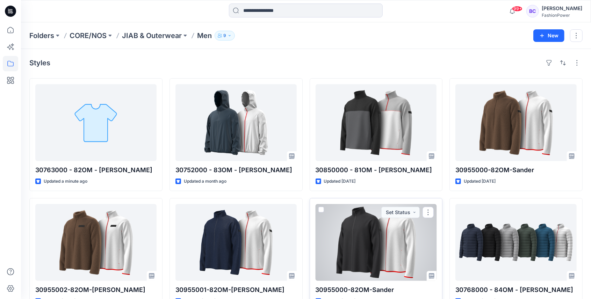
click at [372, 231] on div at bounding box center [376, 242] width 121 height 77
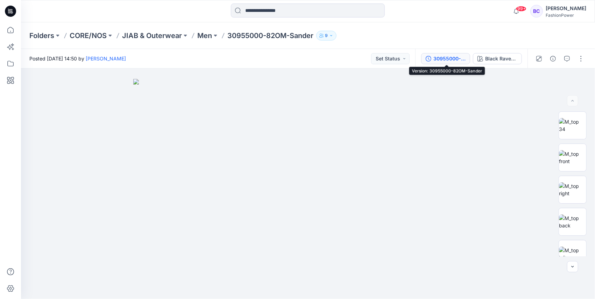
click at [438, 60] on div "30955000-82OM-Sander" at bounding box center [449, 59] width 32 height 8
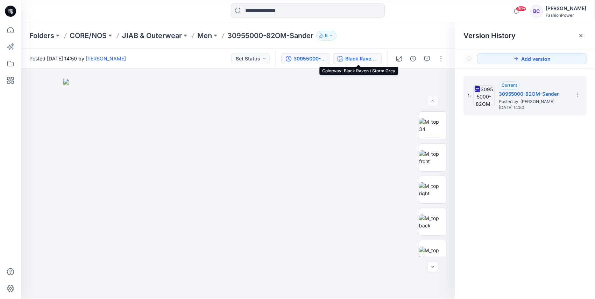
click at [341, 58] on icon "button" at bounding box center [340, 59] width 6 height 6
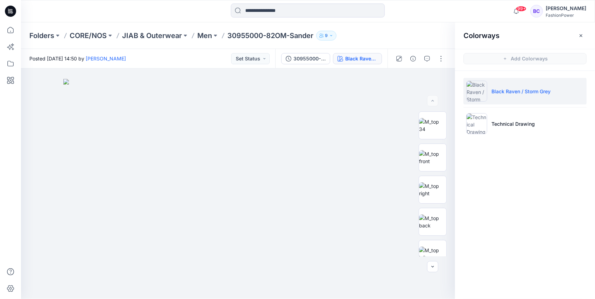
click at [296, 64] on div "30955000-82OM-[PERSON_NAME] Raven / Storm Grey" at bounding box center [331, 59] width 112 height 20
click at [321, 57] on div "30955000-82OM-Sander" at bounding box center [309, 59] width 32 height 8
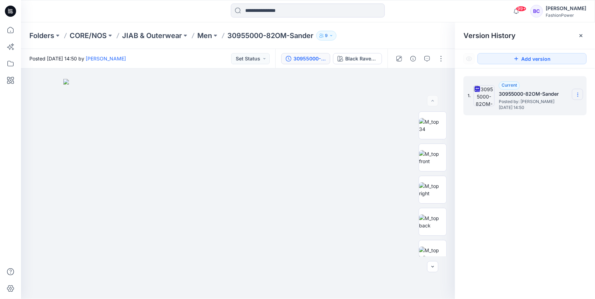
click at [578, 93] on icon at bounding box center [578, 95] width 6 height 6
click at [553, 105] on span "Download Source BW File" at bounding box center [542, 108] width 59 height 8
click at [206, 32] on p "Men" at bounding box center [204, 36] width 15 height 10
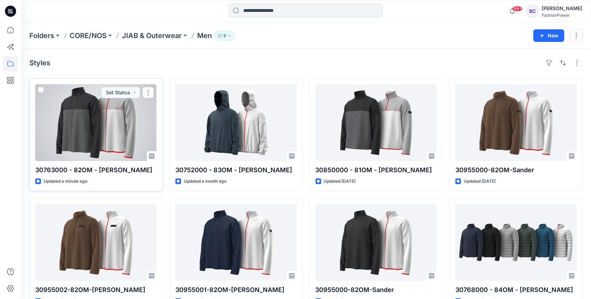
click at [115, 120] on div at bounding box center [95, 122] width 121 height 77
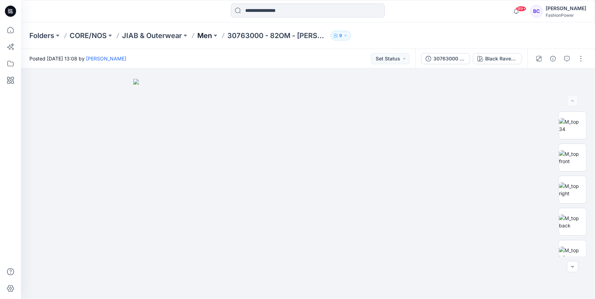
click at [202, 36] on p "Men" at bounding box center [204, 36] width 15 height 10
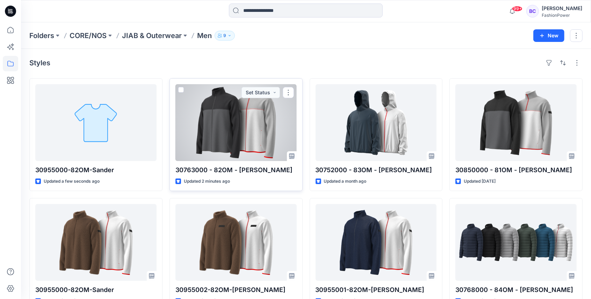
click at [240, 122] on div at bounding box center [235, 122] width 121 height 77
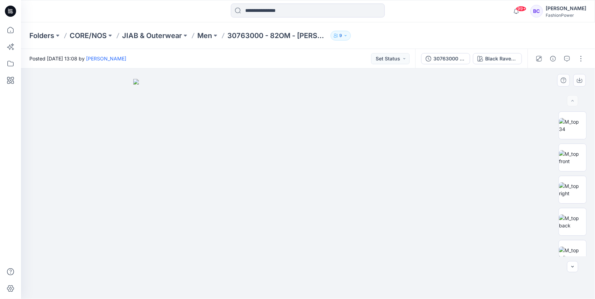
click at [264, 113] on img at bounding box center [308, 189] width 350 height 220
click at [577, 154] on img at bounding box center [572, 157] width 27 height 15
click at [577, 78] on icon "button" at bounding box center [579, 81] width 6 height 6
click at [571, 190] on img at bounding box center [572, 189] width 27 height 15
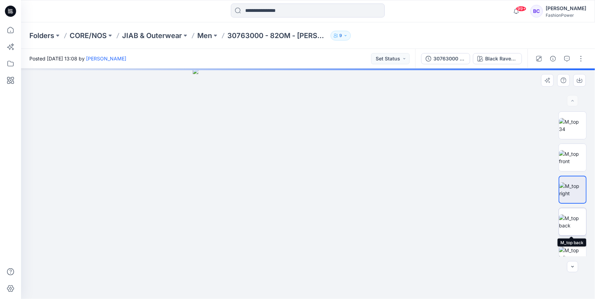
click at [575, 222] on img at bounding box center [572, 222] width 27 height 15
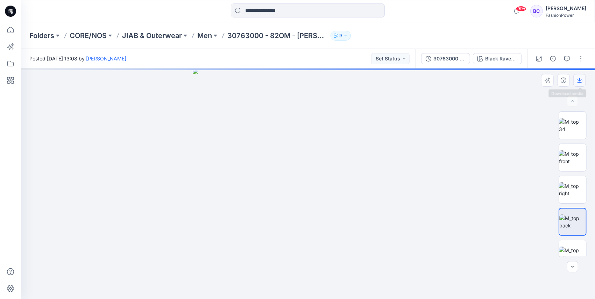
click at [578, 80] on icon "button" at bounding box center [579, 81] width 6 height 6
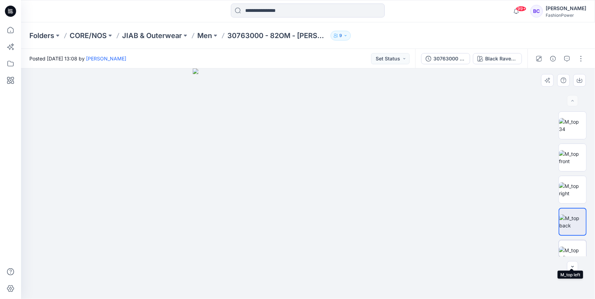
click at [571, 247] on img at bounding box center [572, 254] width 27 height 15
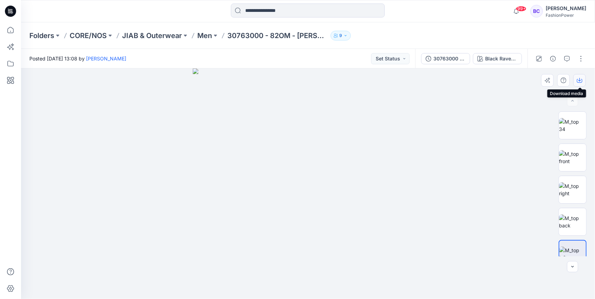
click at [577, 80] on icon "button" at bounding box center [579, 81] width 6 height 6
click at [387, 113] on img at bounding box center [308, 184] width 231 height 231
click at [420, 62] on div "30763000 - 82OM - [PERSON_NAME] Raven / [PERSON_NAME]" at bounding box center [471, 59] width 112 height 20
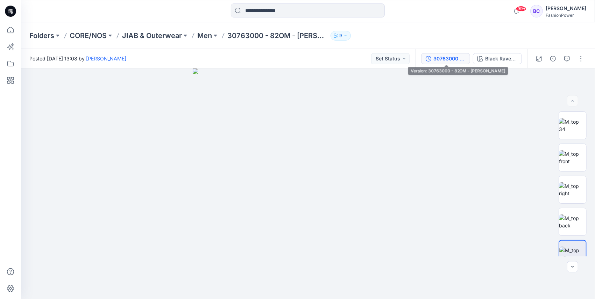
click at [443, 59] on div "30763000 - 82OM - [PERSON_NAME]" at bounding box center [449, 59] width 32 height 8
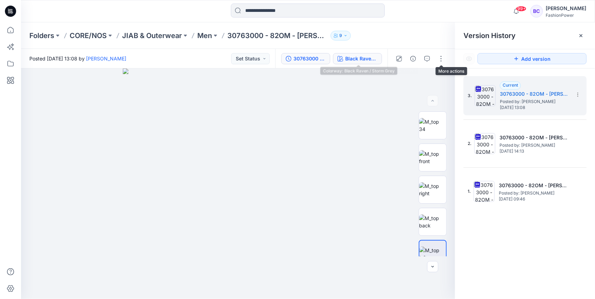
click at [347, 61] on div "Black Raven / Storm Grey" at bounding box center [361, 59] width 32 height 8
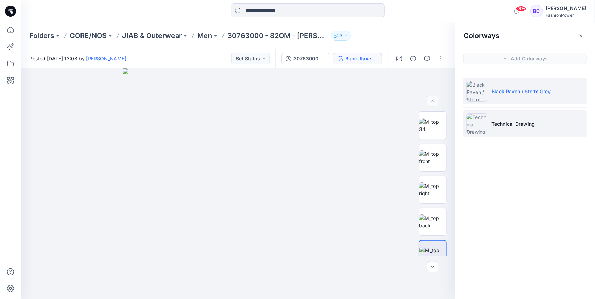
click at [530, 122] on p "Technical Drawing" at bounding box center [512, 123] width 43 height 7
click at [502, 126] on p "Technical Drawing" at bounding box center [512, 123] width 43 height 7
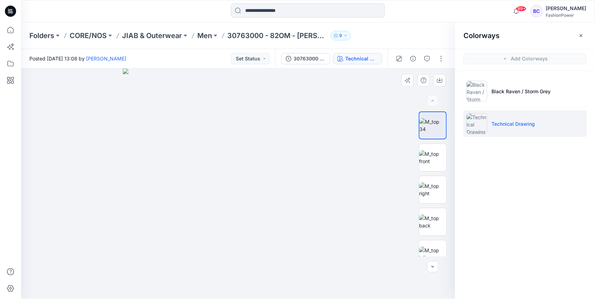
click at [285, 136] on img at bounding box center [238, 184] width 231 height 231
click at [438, 165] on img at bounding box center [432, 157] width 27 height 15
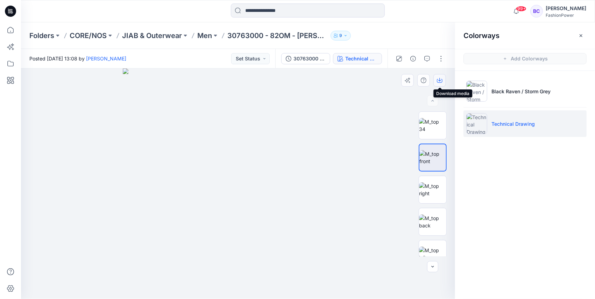
click at [439, 79] on icon "button" at bounding box center [439, 79] width 3 height 3
click at [431, 186] on img at bounding box center [432, 189] width 27 height 15
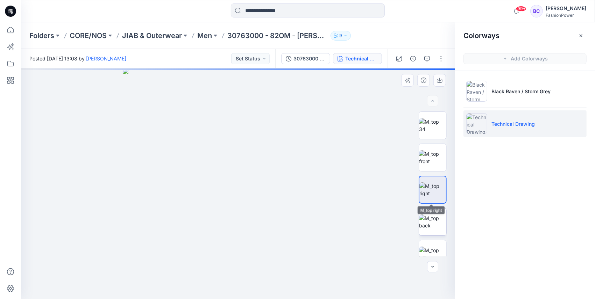
click at [431, 217] on img at bounding box center [432, 222] width 27 height 15
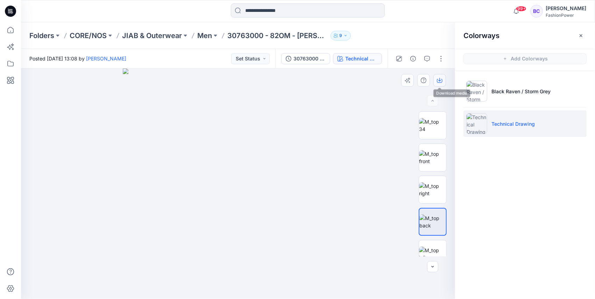
click at [442, 82] on button "button" at bounding box center [439, 80] width 13 height 13
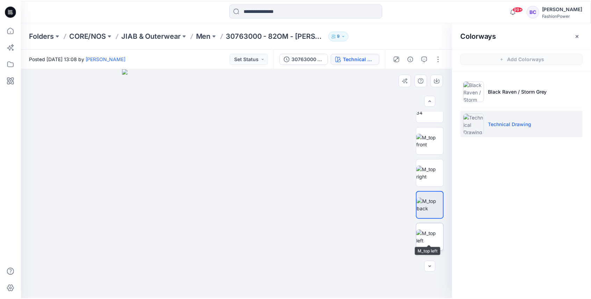
scroll to position [23, 0]
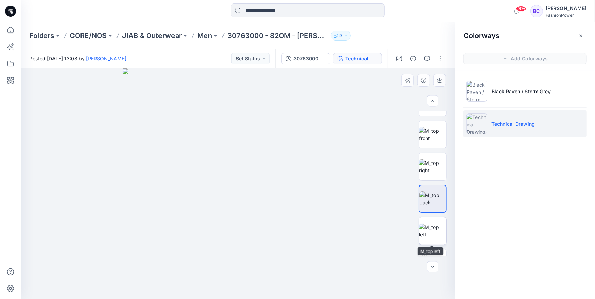
click at [427, 235] on img at bounding box center [432, 231] width 27 height 15
click at [440, 79] on icon "button" at bounding box center [440, 81] width 6 height 6
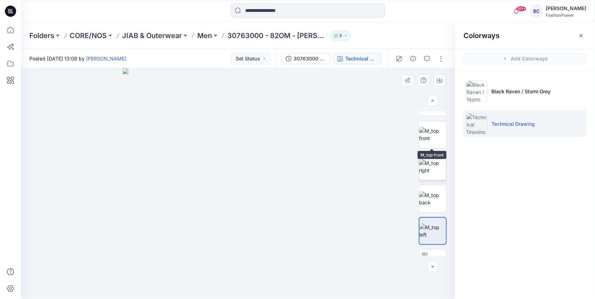
click at [431, 167] on img at bounding box center [432, 166] width 27 height 15
click at [437, 75] on button "button" at bounding box center [439, 80] width 13 height 13
drag, startPoint x: 264, startPoint y: 208, endPoint x: 264, endPoint y: 201, distance: 7.3
click at [264, 217] on img at bounding box center [247, 180] width 498 height 238
click at [203, 33] on p "Men" at bounding box center [204, 36] width 15 height 10
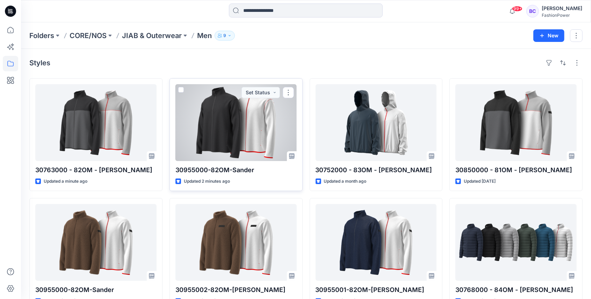
click at [182, 134] on div at bounding box center [235, 122] width 121 height 77
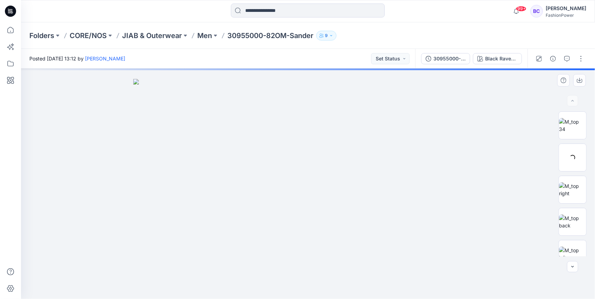
click at [274, 115] on img at bounding box center [308, 189] width 350 height 220
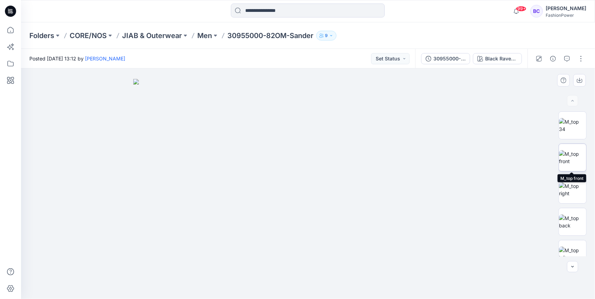
click at [581, 154] on img at bounding box center [572, 157] width 27 height 15
click at [581, 81] on icon "button" at bounding box center [579, 81] width 6 height 6
click at [569, 187] on img at bounding box center [572, 189] width 27 height 15
click at [569, 215] on img at bounding box center [572, 222] width 27 height 15
click at [576, 78] on button "button" at bounding box center [579, 80] width 13 height 13
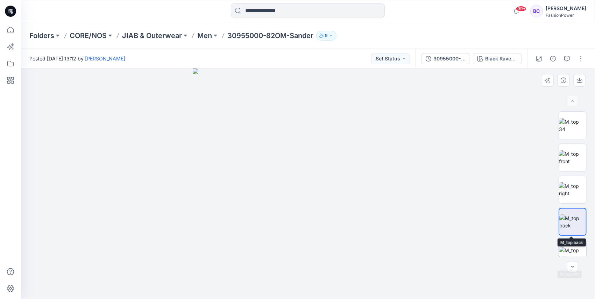
click at [575, 247] on img at bounding box center [572, 254] width 27 height 15
click at [582, 84] on button "button" at bounding box center [579, 80] width 13 height 13
click at [317, 125] on img at bounding box center [308, 184] width 231 height 231
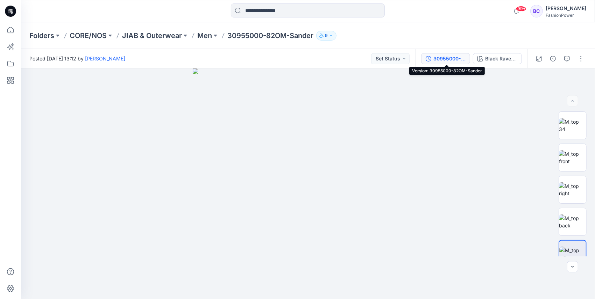
click at [454, 59] on div "30955000-82OM-Sander" at bounding box center [449, 59] width 32 height 8
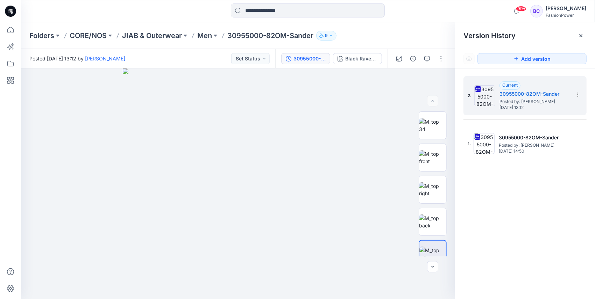
drag, startPoint x: 346, startPoint y: 52, endPoint x: 348, endPoint y: 55, distance: 4.5
click at [346, 52] on div "30955000-82OM-[PERSON_NAME] Raven / Storm Grey" at bounding box center [331, 59] width 112 height 20
click at [348, 55] on div "Black Raven / Storm Grey" at bounding box center [361, 59] width 32 height 8
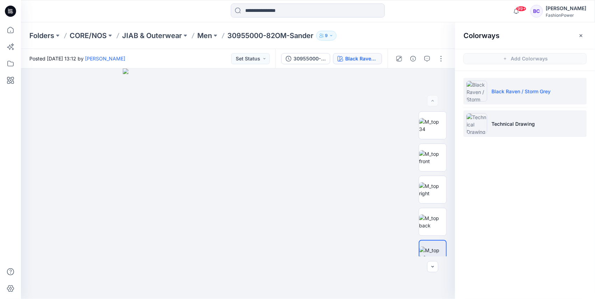
click at [494, 124] on p "Technical Drawing" at bounding box center [512, 123] width 43 height 7
click at [516, 115] on li "Technical Drawing" at bounding box center [524, 123] width 123 height 27
click at [516, 128] on li "Technical Drawing" at bounding box center [524, 123] width 123 height 27
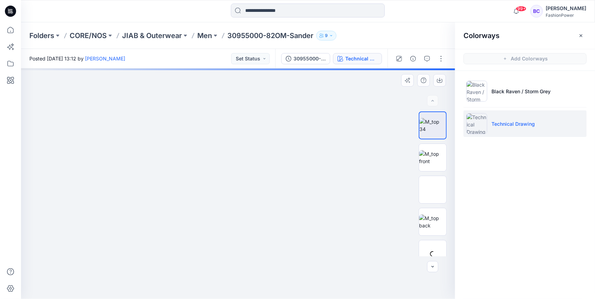
click at [249, 69] on img at bounding box center [238, 69] width 231 height 0
click at [428, 156] on img at bounding box center [432, 157] width 27 height 15
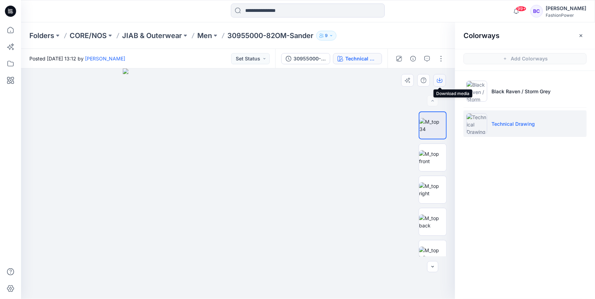
click at [441, 77] on button "button" at bounding box center [439, 80] width 13 height 13
click at [439, 150] on img at bounding box center [432, 157] width 27 height 15
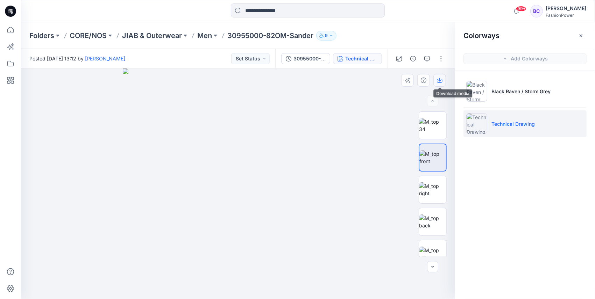
click at [441, 80] on icon "button" at bounding box center [440, 81] width 6 height 6
click at [427, 192] on img at bounding box center [432, 189] width 27 height 15
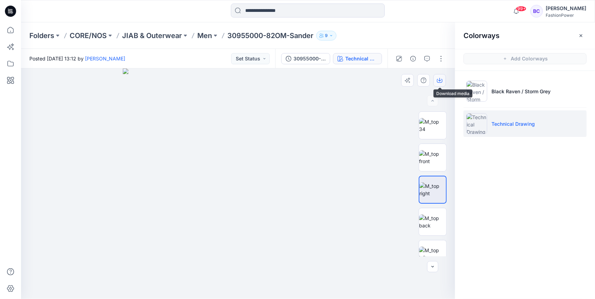
click at [437, 79] on icon "button" at bounding box center [440, 81] width 6 height 6
click at [439, 225] on img at bounding box center [432, 222] width 27 height 15
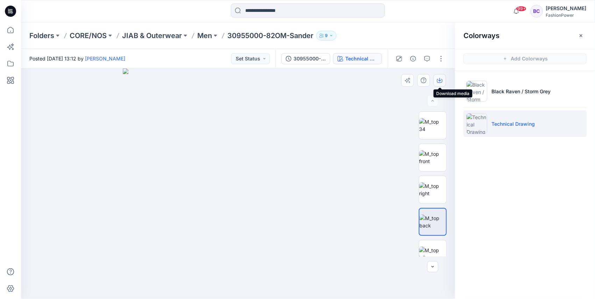
click at [440, 80] on icon "button" at bounding box center [440, 81] width 6 height 6
click at [430, 237] on div at bounding box center [432, 183] width 28 height 145
click at [433, 250] on img at bounding box center [432, 254] width 27 height 15
click at [440, 81] on icon "button" at bounding box center [440, 81] width 6 height 6
click at [203, 30] on div "Folders CORE/NOS JIAB & Outerwear Men 30955000-82OM-Sander 9" at bounding box center [308, 35] width 574 height 27
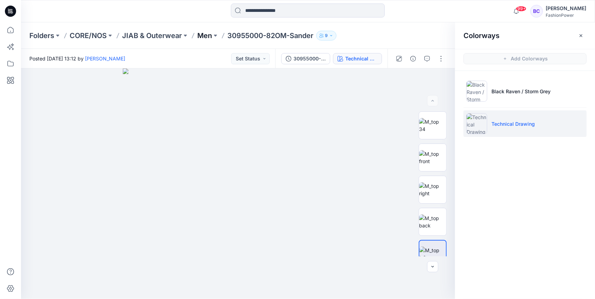
click at [203, 32] on p "Men" at bounding box center [204, 36] width 15 height 10
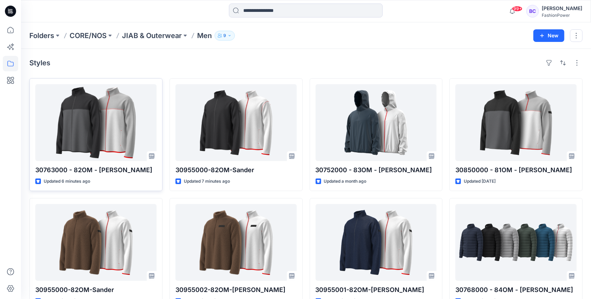
click at [104, 128] on div at bounding box center [95, 122] width 121 height 77
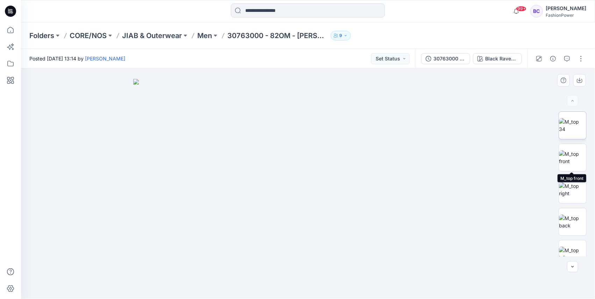
click at [563, 132] on img at bounding box center [572, 125] width 27 height 15
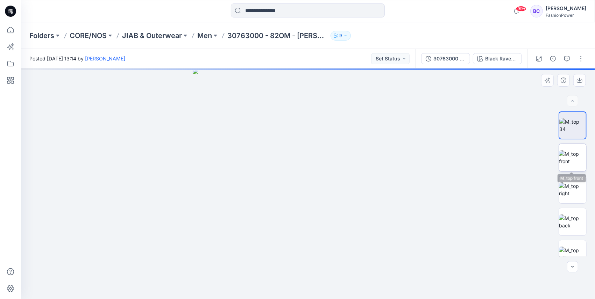
click at [568, 152] on img at bounding box center [572, 157] width 27 height 15
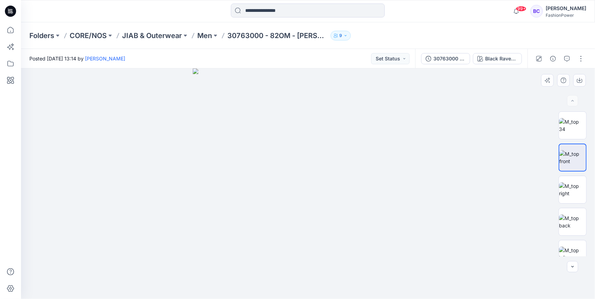
click at [283, 299] on img at bounding box center [308, 184] width 231 height 231
click at [366, 17] on input at bounding box center [308, 10] width 154 height 14
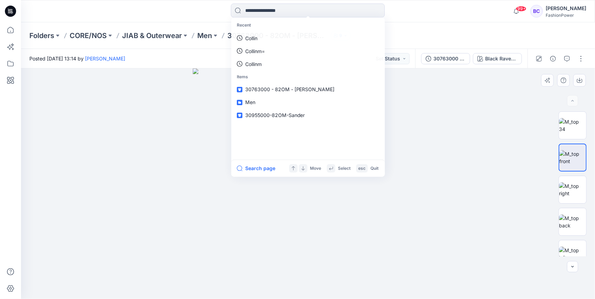
click at [210, 157] on img at bounding box center [308, 184] width 231 height 231
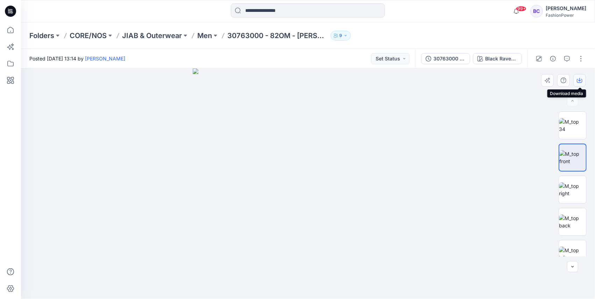
click at [576, 81] on button "button" at bounding box center [579, 80] width 13 height 13
drag, startPoint x: 573, startPoint y: 222, endPoint x: 575, endPoint y: 209, distance: 12.8
click at [573, 222] on img at bounding box center [572, 222] width 27 height 15
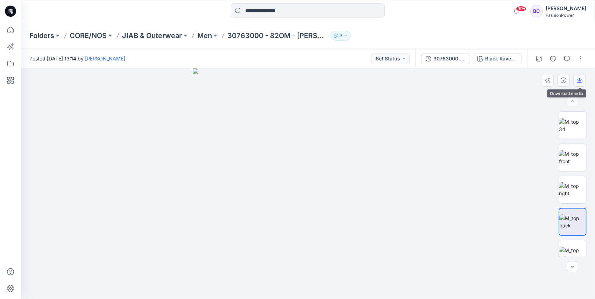
click at [582, 78] on icon "button" at bounding box center [579, 81] width 6 height 6
click at [568, 238] on div at bounding box center [572, 183] width 28 height 145
click at [571, 247] on img at bounding box center [572, 254] width 27 height 15
click at [578, 77] on button "button" at bounding box center [579, 80] width 13 height 13
click at [208, 37] on p "Men" at bounding box center [204, 36] width 15 height 10
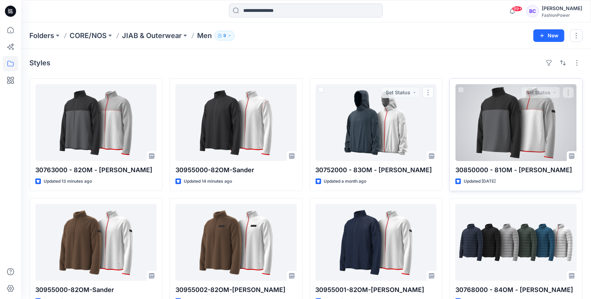
click at [503, 149] on div at bounding box center [515, 122] width 121 height 77
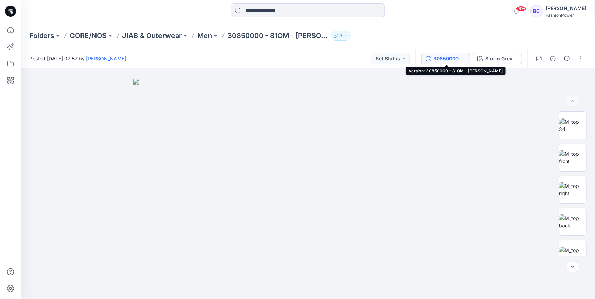
click at [462, 60] on div "30850000 - 81OM - [PERSON_NAME]" at bounding box center [449, 59] width 32 height 8
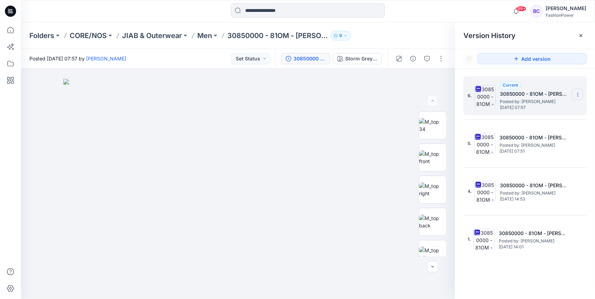
click at [581, 92] on section at bounding box center [576, 94] width 11 height 11
click at [554, 107] on span "Download Source BW File" at bounding box center [542, 108] width 59 height 8
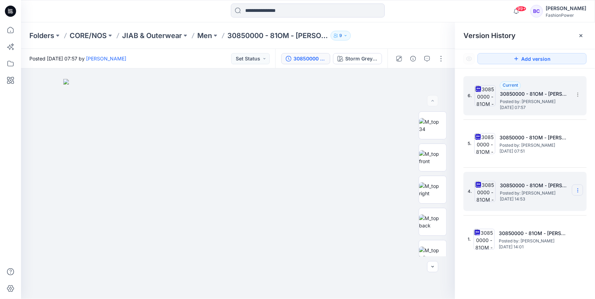
click at [580, 187] on section at bounding box center [576, 190] width 11 height 11
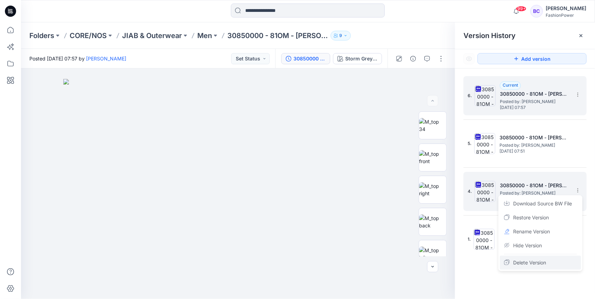
click at [538, 262] on span "Delete Version" at bounding box center [529, 263] width 33 height 8
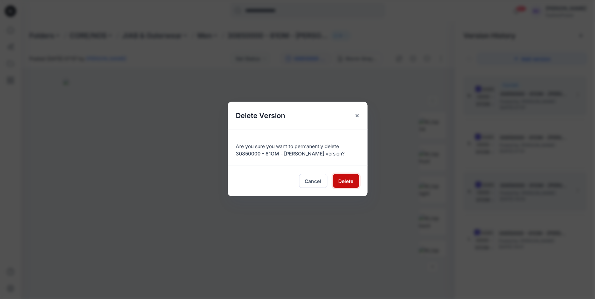
click at [342, 183] on span "Delete" at bounding box center [345, 181] width 15 height 7
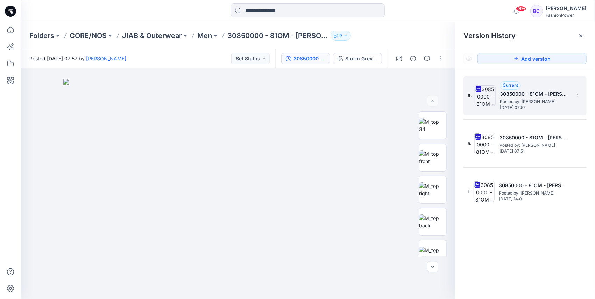
click at [211, 43] on div "Folders CORE/NOS JIAB & Outerwear Men 30850000 - 81OM - [PERSON_NAME] 9" at bounding box center [308, 35] width 574 height 27
click at [211, 38] on p "Men" at bounding box center [204, 36] width 15 height 10
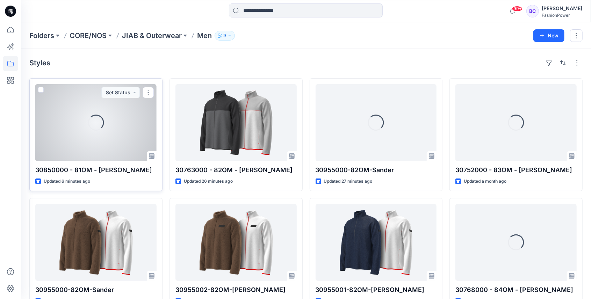
click at [101, 116] on div "Loading..." at bounding box center [96, 123] width 16 height 16
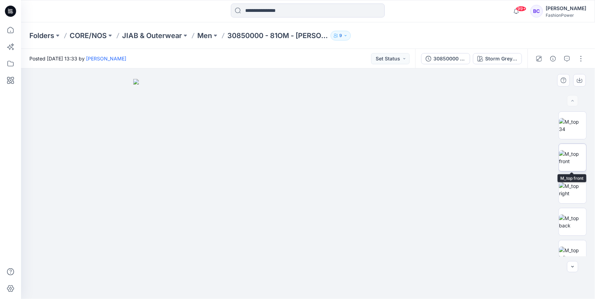
click at [579, 151] on img at bounding box center [572, 157] width 27 height 15
drag, startPoint x: 374, startPoint y: 152, endPoint x: 361, endPoint y: 149, distance: 13.1
click at [384, 186] on img at bounding box center [308, 184] width 384 height 231
click at [580, 79] on icon "button" at bounding box center [579, 81] width 6 height 6
click at [577, 215] on img at bounding box center [572, 222] width 27 height 15
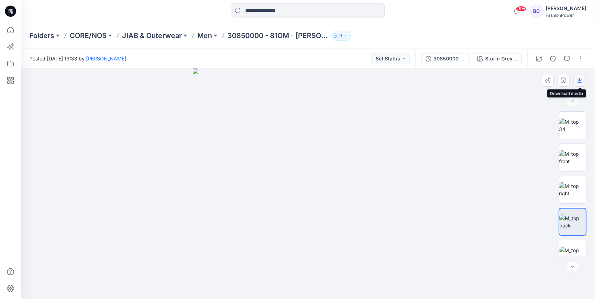
click at [579, 80] on icon "button" at bounding box center [579, 79] width 3 height 3
click at [572, 236] on div at bounding box center [572, 183] width 28 height 145
click at [574, 247] on img at bounding box center [572, 254] width 27 height 15
click at [581, 82] on icon "button" at bounding box center [579, 81] width 6 height 6
click at [460, 60] on div "30850000 - 81OM - [PERSON_NAME]" at bounding box center [449, 59] width 32 height 8
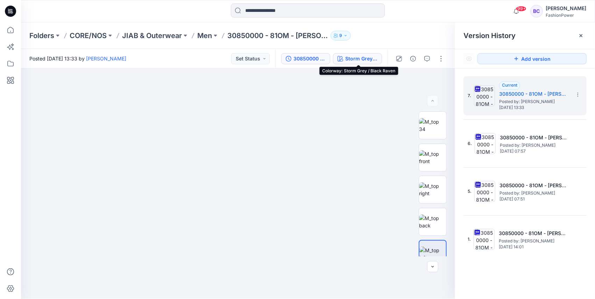
click at [357, 59] on div "Storm Grey / Black Raven" at bounding box center [361, 59] width 32 height 8
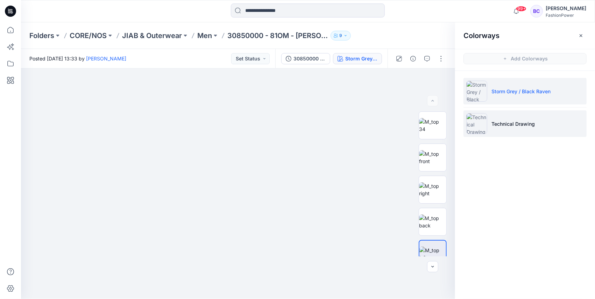
click at [521, 114] on li "Technical Drawing" at bounding box center [524, 123] width 123 height 27
click at [548, 136] on li "Technical Drawing" at bounding box center [524, 123] width 123 height 27
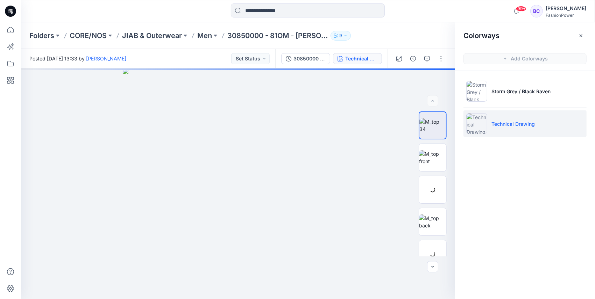
click at [540, 128] on li "Technical Drawing" at bounding box center [524, 123] width 123 height 27
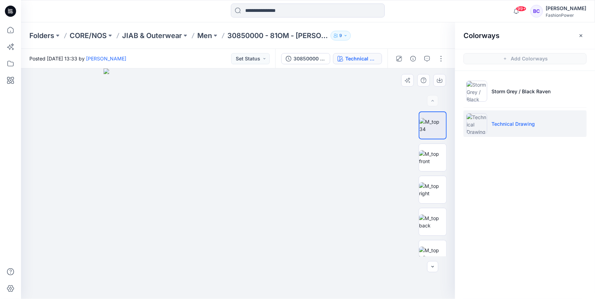
drag, startPoint x: 241, startPoint y: 133, endPoint x: 249, endPoint y: 138, distance: 9.8
click at [246, 155] on img at bounding box center [237, 184] width 269 height 231
click at [430, 155] on img at bounding box center [432, 157] width 27 height 15
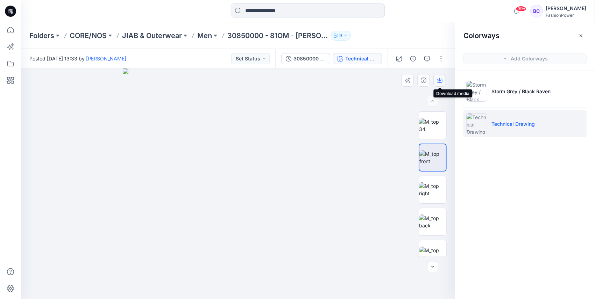
click at [444, 78] on button "button" at bounding box center [439, 80] width 13 height 13
click at [438, 186] on img at bounding box center [432, 189] width 27 height 15
click at [436, 80] on button "button" at bounding box center [439, 80] width 13 height 13
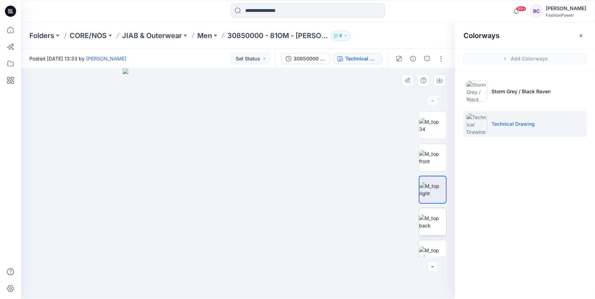
click at [425, 229] on img at bounding box center [432, 222] width 27 height 15
click at [445, 81] on button "button" at bounding box center [439, 80] width 13 height 13
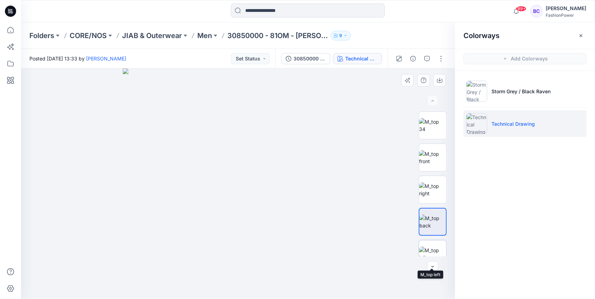
click at [431, 247] on img at bounding box center [432, 254] width 27 height 15
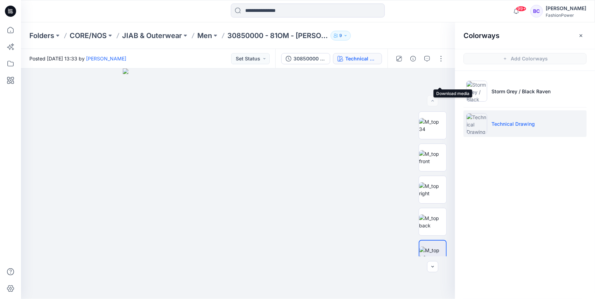
click at [438, 74] on div "Technical Drawing Loading... Material Properties Loading..." at bounding box center [238, 184] width 434 height 231
click at [0, 0] on button "button" at bounding box center [0, 0] width 0 height 0
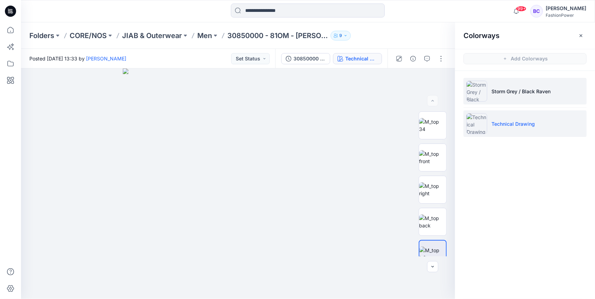
click at [489, 101] on li "Storm Grey / Black Raven" at bounding box center [524, 91] width 123 height 27
click at [509, 92] on p "Storm Grey / Black Raven" at bounding box center [520, 91] width 59 height 7
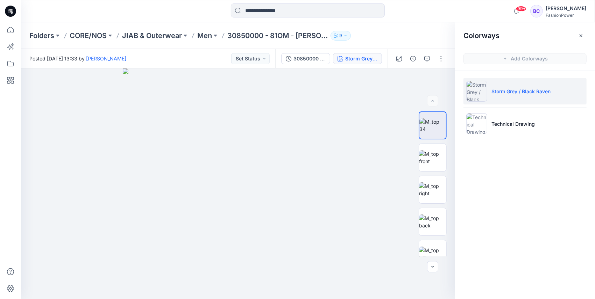
drag, startPoint x: 517, startPoint y: 120, endPoint x: 460, endPoint y: 197, distance: 96.3
click at [517, 119] on li "Technical Drawing" at bounding box center [524, 123] width 123 height 27
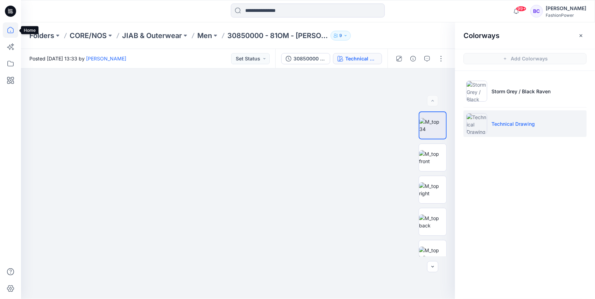
click at [13, 31] on icon at bounding box center [10, 30] width 6 height 6
